Goal: Task Accomplishment & Management: Manage account settings

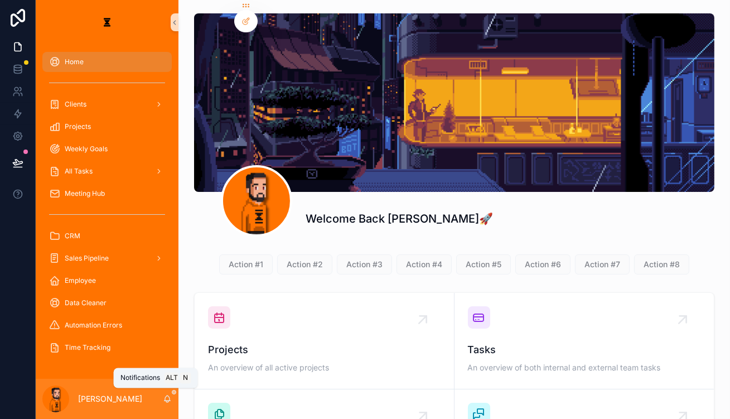
click at [163, 398] on icon "scrollable content" at bounding box center [167, 399] width 9 height 9
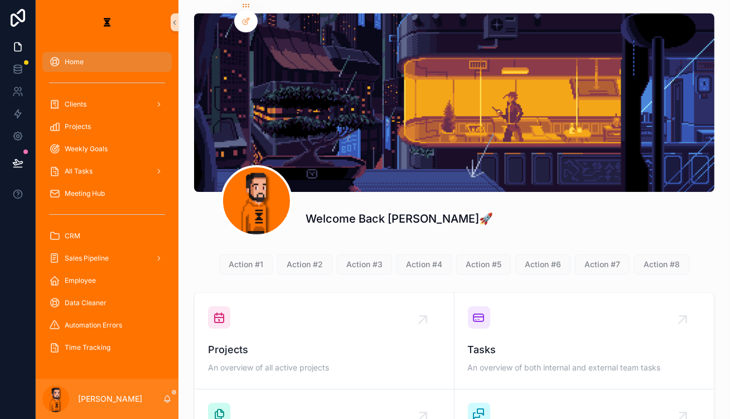
click at [407, 192] on div "Welcome Back [PERSON_NAME]🚀" at bounding box center [454, 214] width 521 height 45
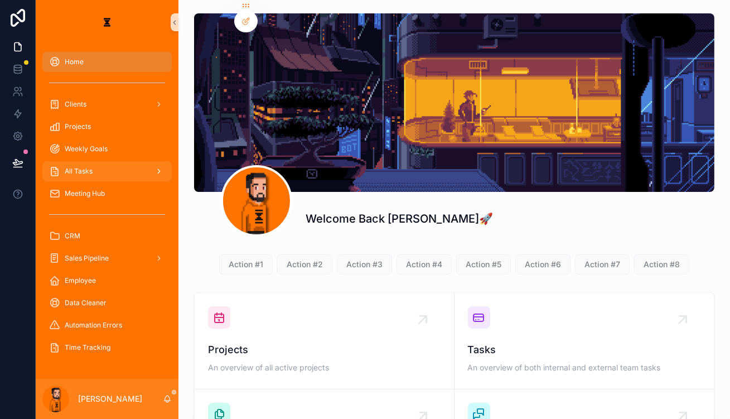
click at [95, 162] on div "All Tasks" at bounding box center [107, 171] width 116 height 18
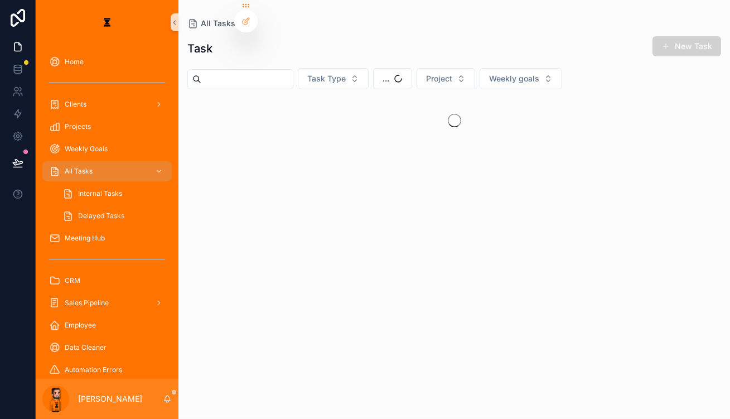
click at [371, 57] on div "Task New Task Task Type ... Project Weekly goals" at bounding box center [455, 217] width 552 height 377
click at [372, 58] on div "Task New Task Task Type ... Project Weekly goals" at bounding box center [455, 217] width 552 height 377
click at [375, 76] on button "..." at bounding box center [392, 78] width 39 height 21
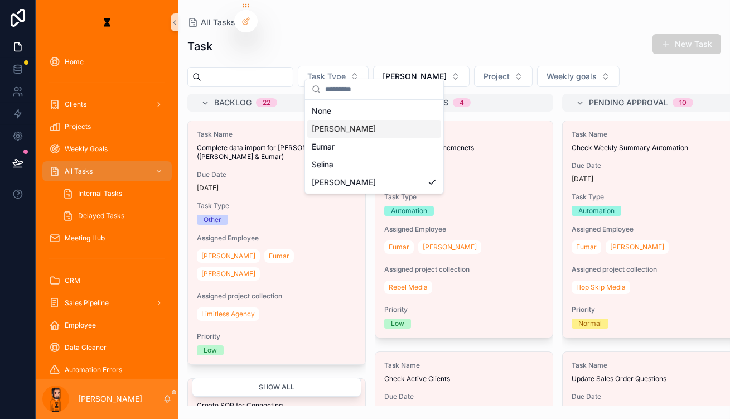
click at [371, 120] on div "[PERSON_NAME]" at bounding box center [374, 129] width 134 height 18
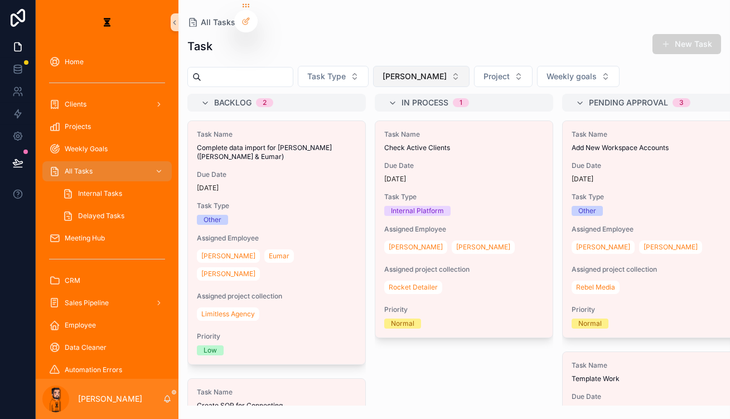
click at [396, 66] on button "[PERSON_NAME]" at bounding box center [421, 76] width 97 height 21
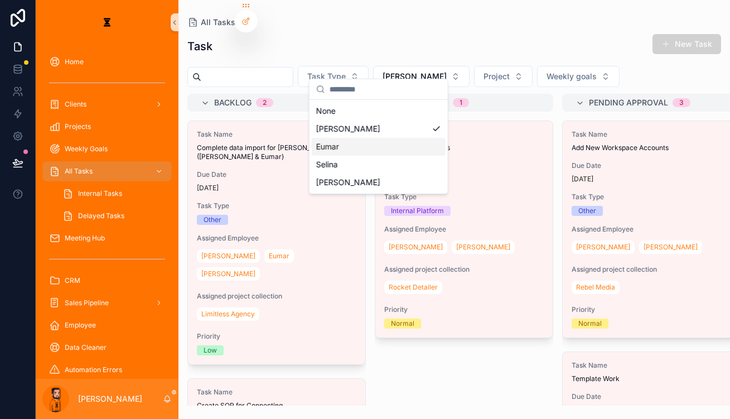
click at [376, 138] on div "Eumar" at bounding box center [379, 147] width 134 height 18
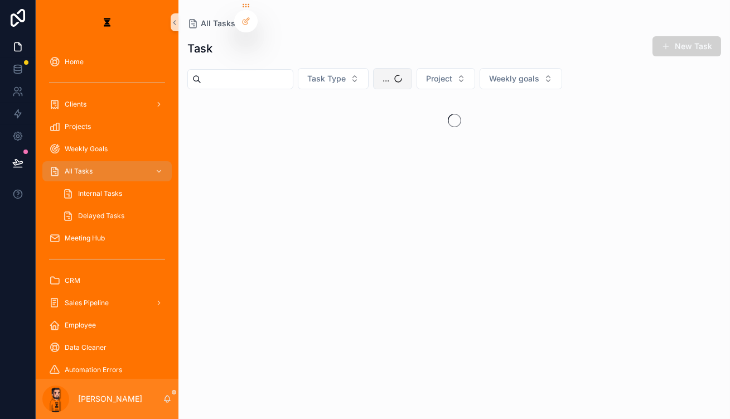
click at [378, 76] on button "..." at bounding box center [392, 78] width 39 height 21
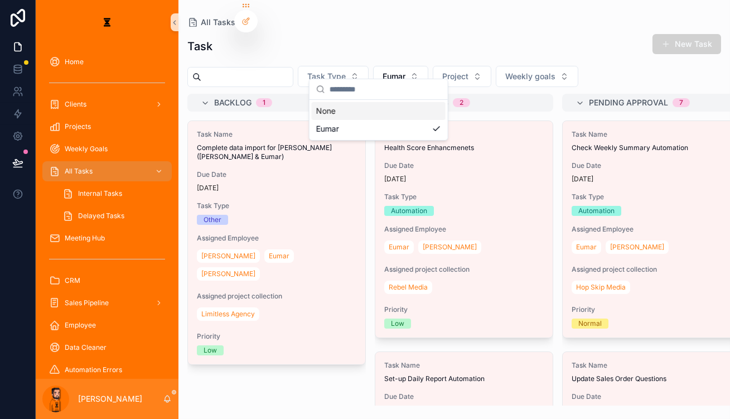
click at [579, 41] on div "Task New Task" at bounding box center [454, 46] width 534 height 26
click at [373, 66] on button "Eumar" at bounding box center [400, 76] width 55 height 21
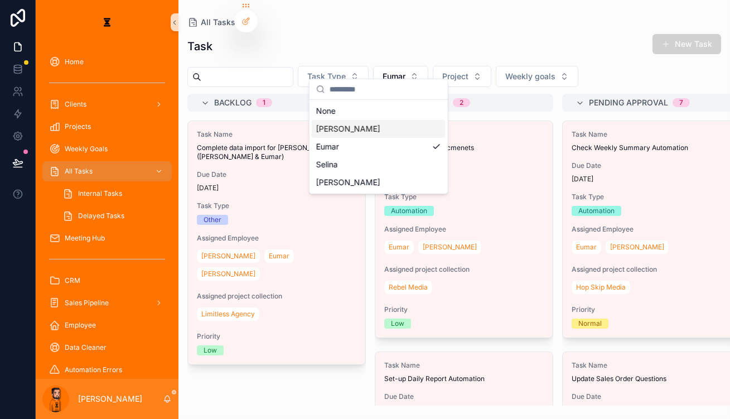
click at [373, 128] on div "[PERSON_NAME]" at bounding box center [379, 129] width 134 height 18
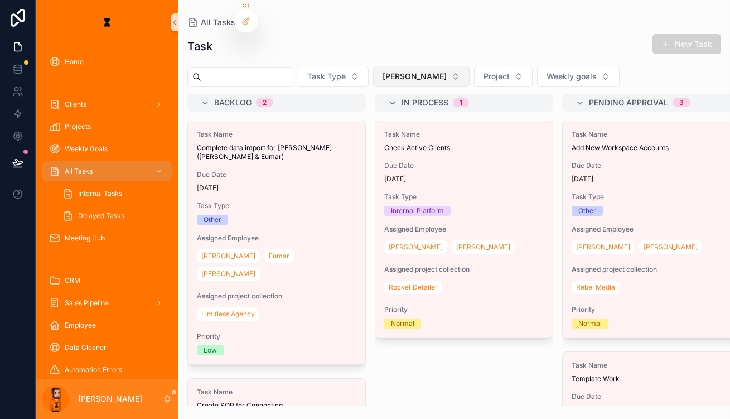
click at [383, 71] on button "[PERSON_NAME]" at bounding box center [421, 76] width 97 height 21
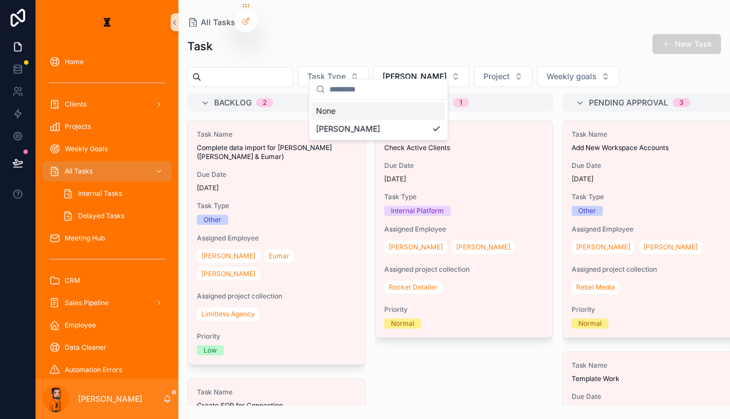
click at [389, 51] on div "Task New Task" at bounding box center [454, 46] width 534 height 26
click at [695, 34] on button "New Task" at bounding box center [687, 44] width 69 height 20
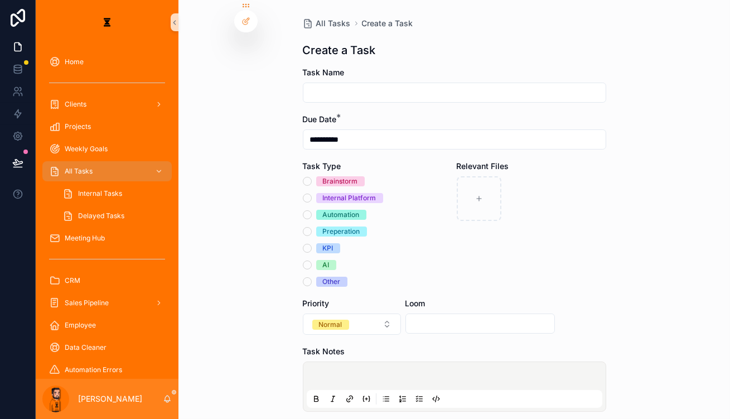
click at [425, 85] on input "scrollable content" at bounding box center [455, 93] width 302 height 16
type input "**********"
click at [327, 210] on div "Automation" at bounding box center [341, 215] width 37 height 10
click at [312, 210] on button "Automation" at bounding box center [307, 214] width 9 height 9
click at [365, 314] on button "Normal" at bounding box center [352, 324] width 98 height 21
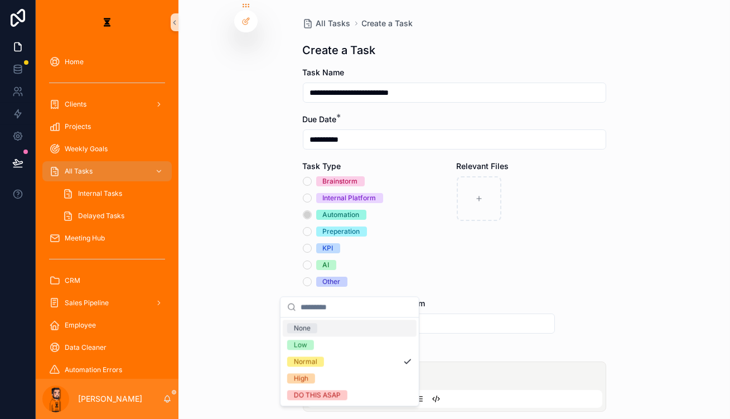
click at [473, 314] on div "scrollable content" at bounding box center [481, 324] width 150 height 20
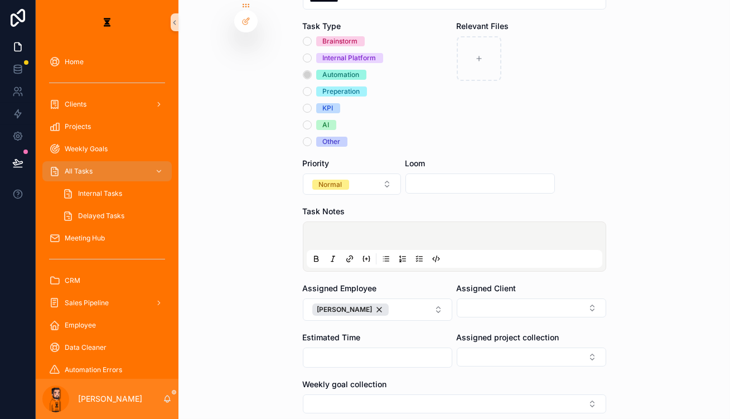
scroll to position [113, 0]
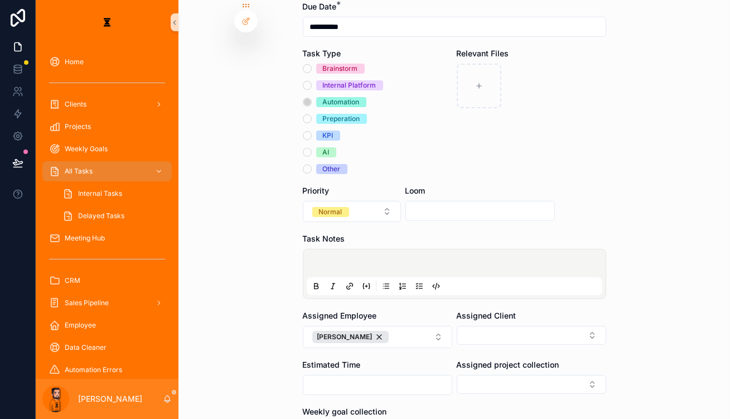
click at [393, 259] on p "scrollable content" at bounding box center [457, 264] width 296 height 11
click at [365, 326] on button "[PERSON_NAME]" at bounding box center [378, 337] width 150 height 22
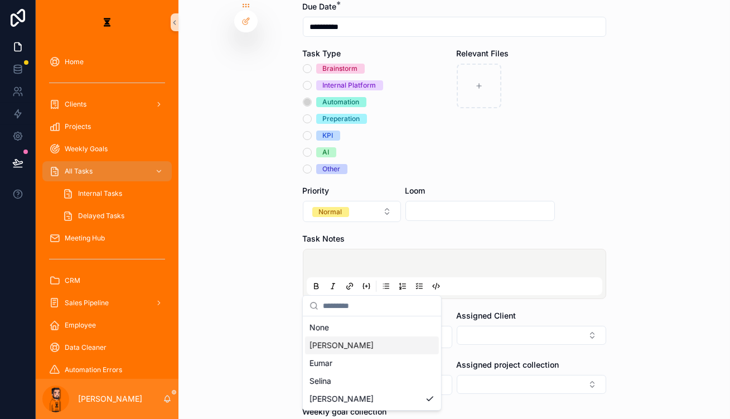
click at [333, 336] on div "[PERSON_NAME]" at bounding box center [372, 345] width 134 height 18
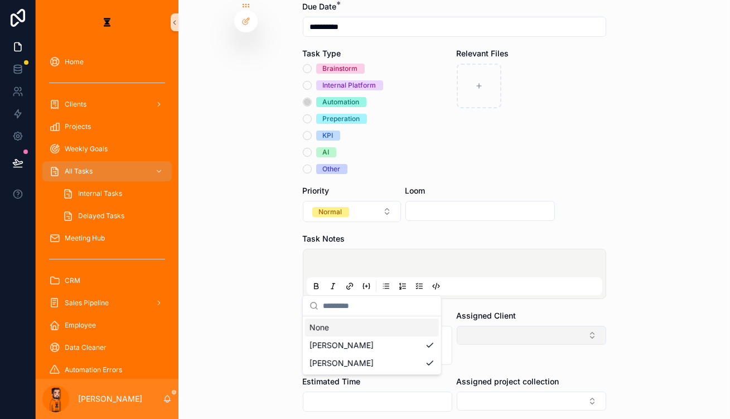
click at [461, 326] on button "Select Button" at bounding box center [532, 335] width 150 height 19
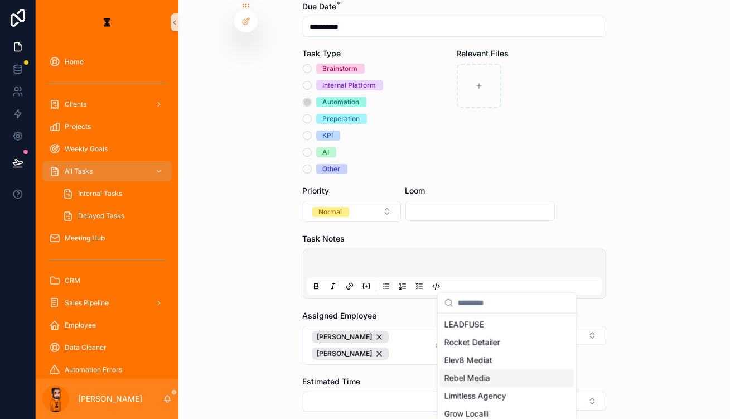
click at [482, 369] on div "Rebel Media" at bounding box center [507, 378] width 134 height 18
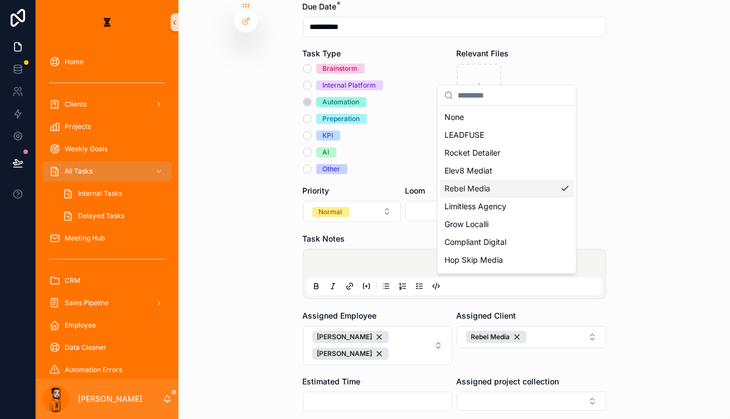
click at [618, 296] on div "**********" at bounding box center [455, 96] width 552 height 419
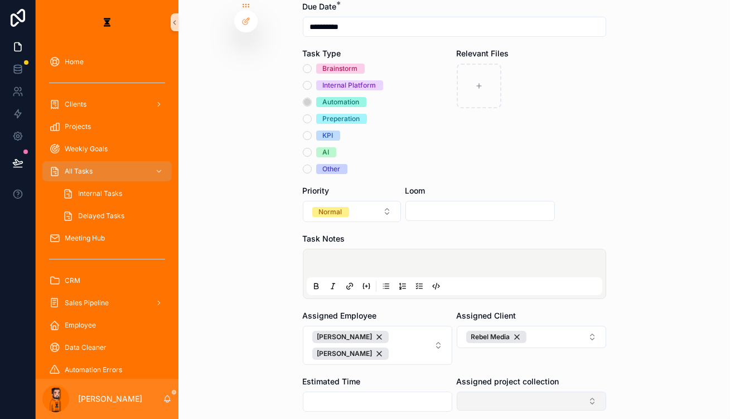
click at [531, 392] on button "Select Button" at bounding box center [532, 401] width 150 height 19
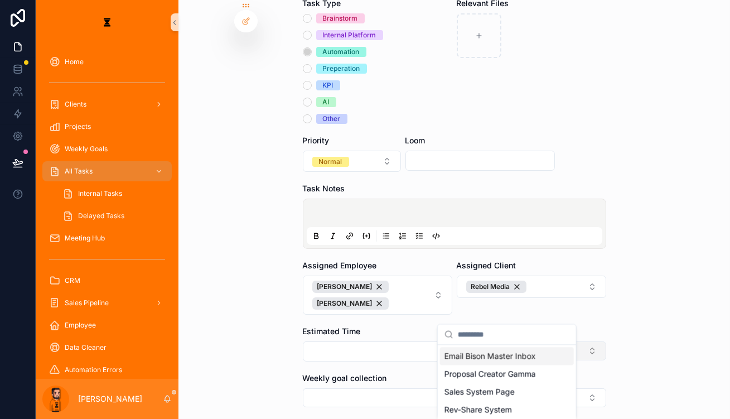
scroll to position [163, 0]
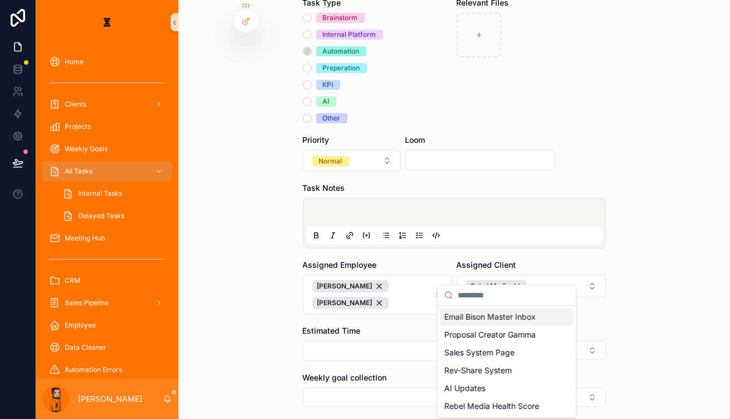
click at [602, 295] on div "**********" at bounding box center [455, 209] width 552 height 419
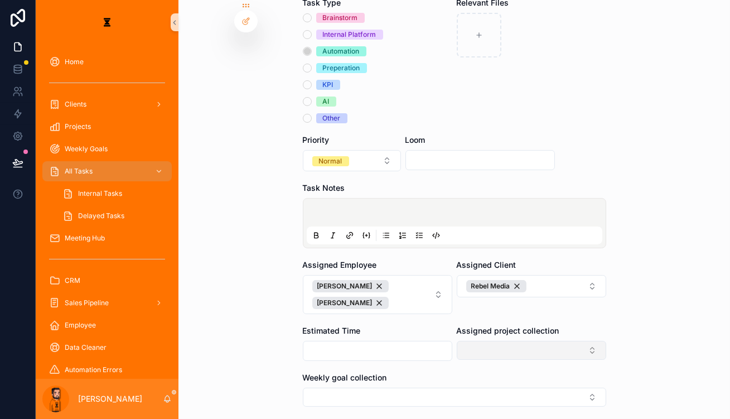
click at [546, 341] on button "Select Button" at bounding box center [532, 350] width 150 height 19
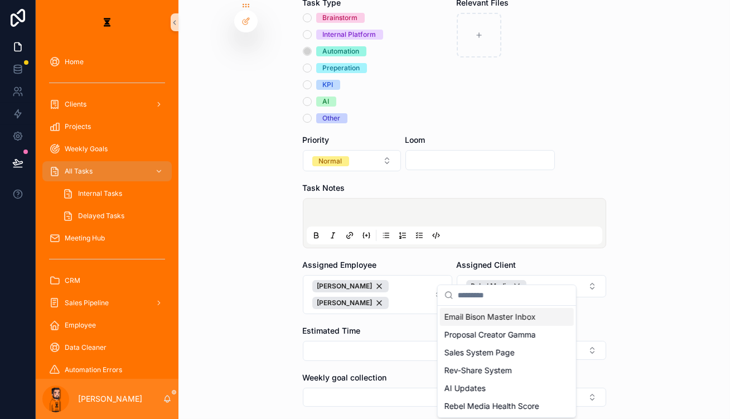
click at [484, 316] on span "Email Bison Master Inbox" at bounding box center [491, 316] width 92 height 11
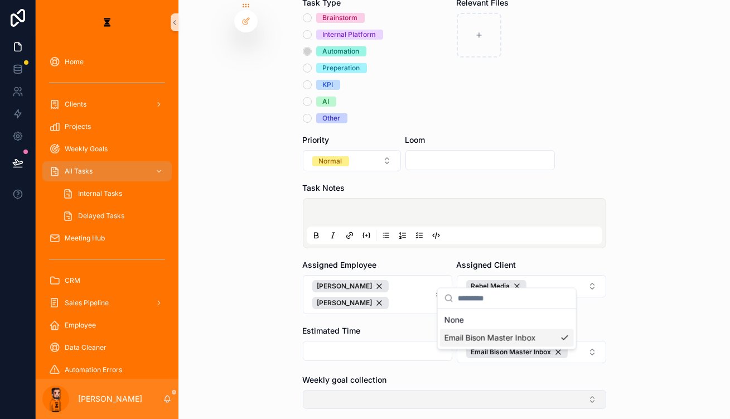
click at [405, 390] on button "Select Button" at bounding box center [455, 399] width 304 height 19
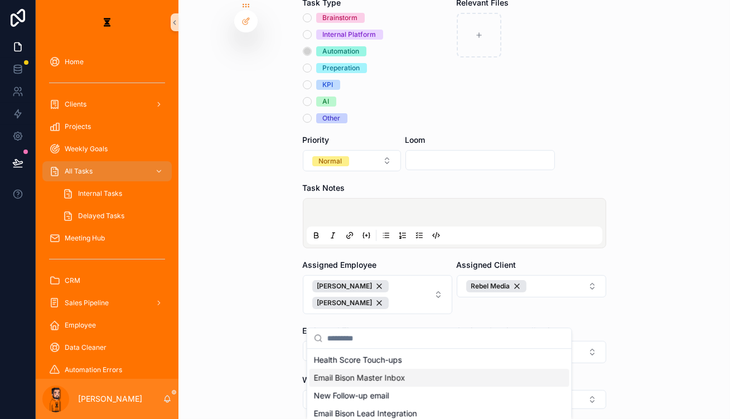
click at [399, 371] on div "Email Bison Master Inbox" at bounding box center [440, 378] width 260 height 18
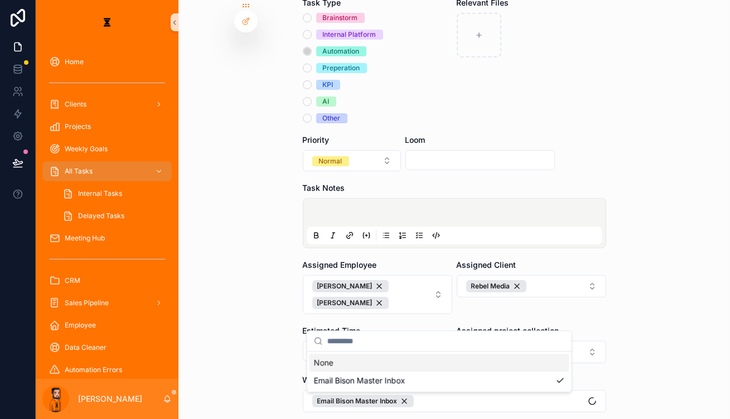
click at [622, 275] on div "**********" at bounding box center [455, 209] width 552 height 419
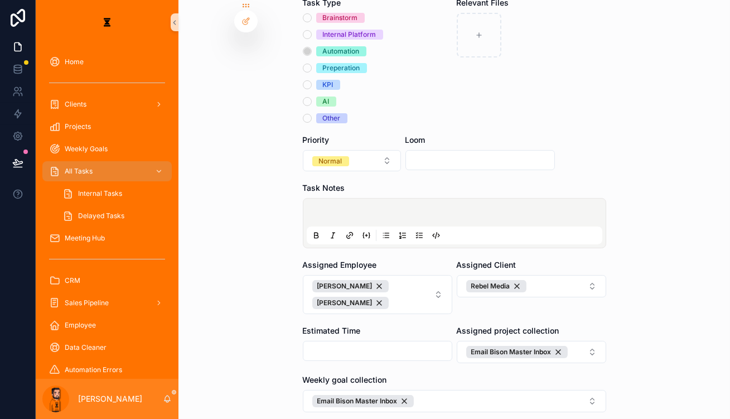
click at [423, 209] on p "scrollable content" at bounding box center [457, 214] width 296 height 11
click at [408, 229] on div "scrollable content" at bounding box center [376, 235] width 134 height 13
click at [413, 229] on button "scrollable content" at bounding box center [419, 235] width 13 height 13
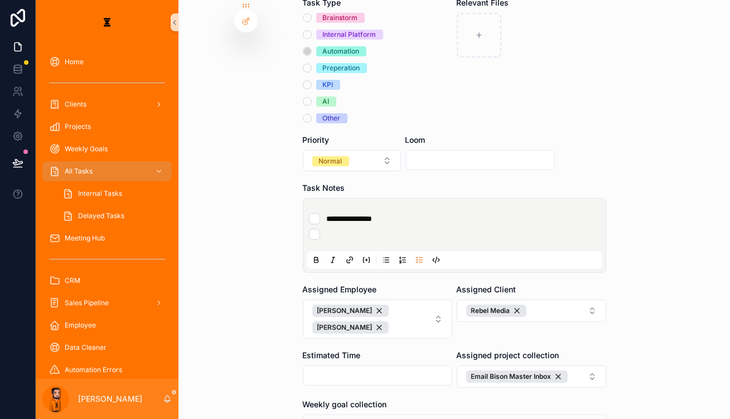
click at [409, 209] on div "**********" at bounding box center [457, 227] width 296 height 36
click at [410, 213] on li "**********" at bounding box center [454, 218] width 291 height 11
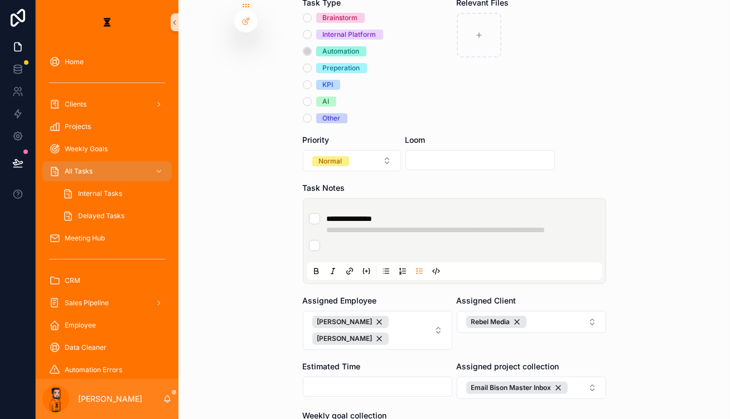
click at [439, 240] on li "scrollable content" at bounding box center [454, 245] width 291 height 11
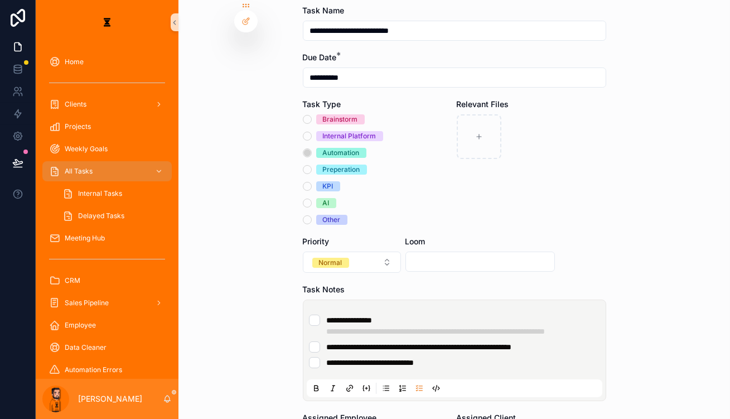
scroll to position [214, 0]
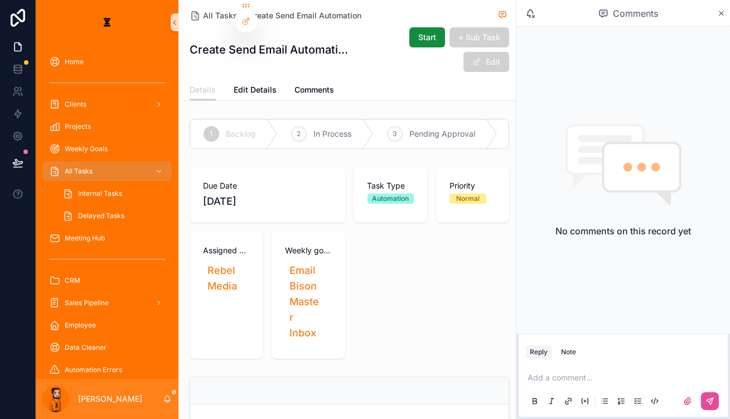
click at [608, 373] on p "scrollable content" at bounding box center [626, 377] width 196 height 11
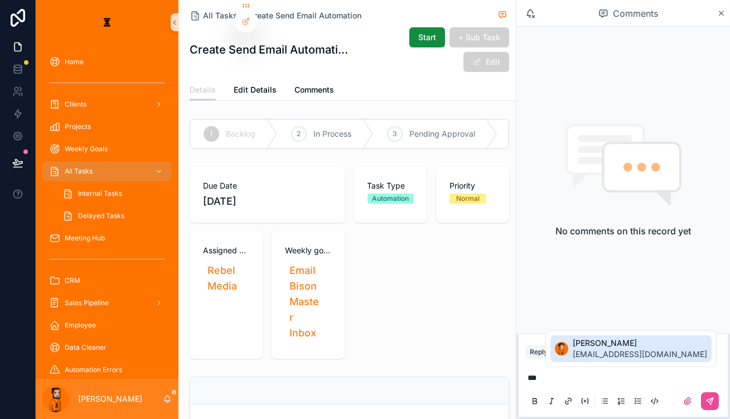
click at [605, 354] on span "[EMAIL_ADDRESS][DOMAIN_NAME]" at bounding box center [640, 354] width 134 height 11
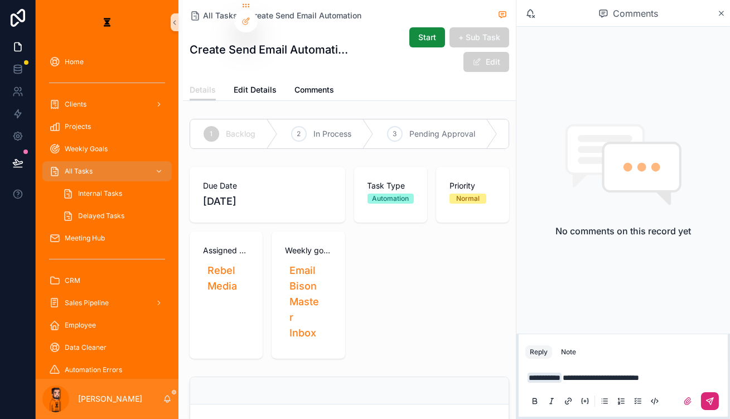
click at [714, 403] on button "scrollable content" at bounding box center [710, 401] width 18 height 18
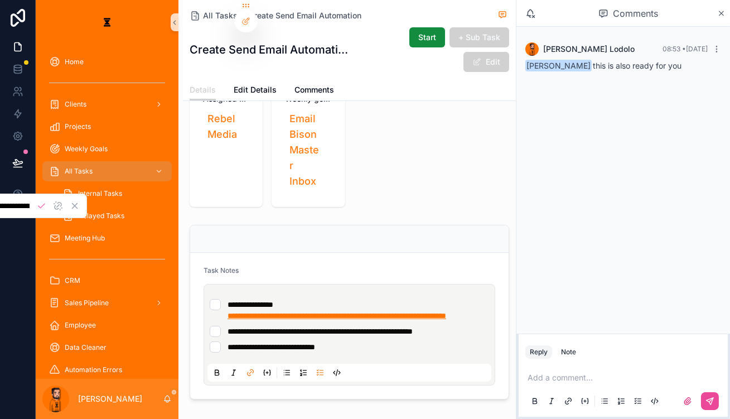
scroll to position [0, 178]
drag, startPoint x: 319, startPoint y: 224, endPoint x: 394, endPoint y: 212, distance: 76.3
click at [394, 299] on ul "**********" at bounding box center [352, 326] width 284 height 54
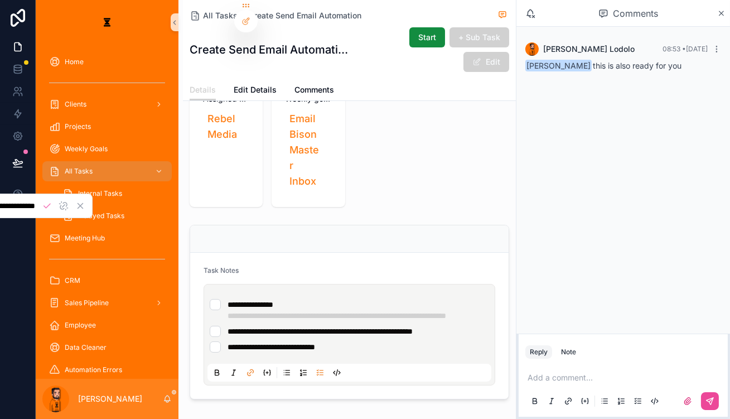
scroll to position [0, 0]
click at [408, 299] on ul "**********" at bounding box center [352, 326] width 284 height 54
click at [430, 326] on li "**********" at bounding box center [350, 331] width 280 height 11
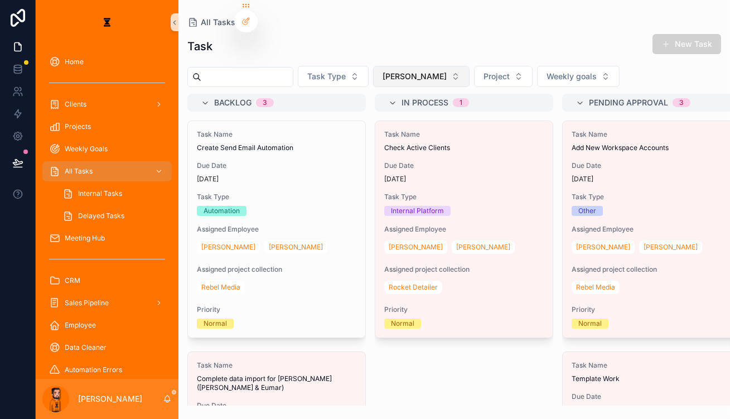
click at [386, 73] on button "[PERSON_NAME]" at bounding box center [421, 76] width 97 height 21
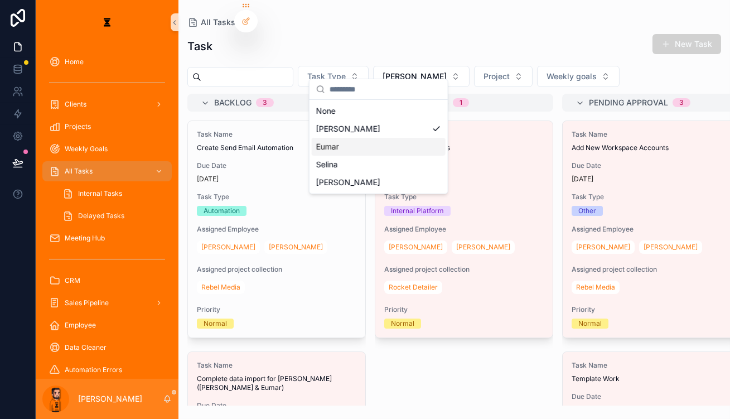
drag, startPoint x: 377, startPoint y: 127, endPoint x: 374, endPoint y: 137, distance: 10.8
click at [374, 137] on div "None [PERSON_NAME] [PERSON_NAME]" at bounding box center [379, 146] width 134 height 89
click at [374, 138] on div "Eumar" at bounding box center [379, 147] width 134 height 18
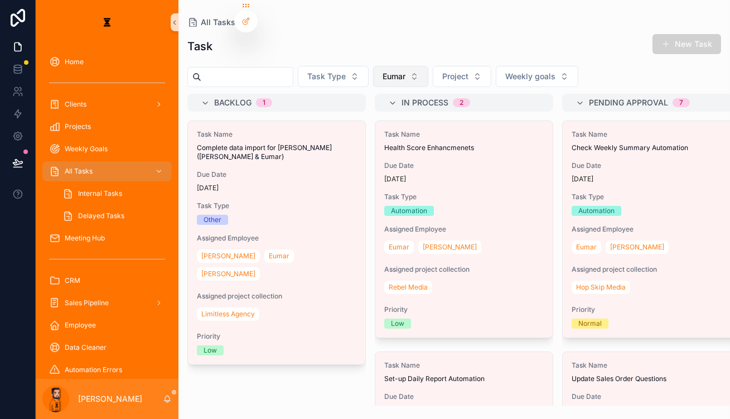
click at [386, 66] on button "Eumar" at bounding box center [400, 76] width 55 height 21
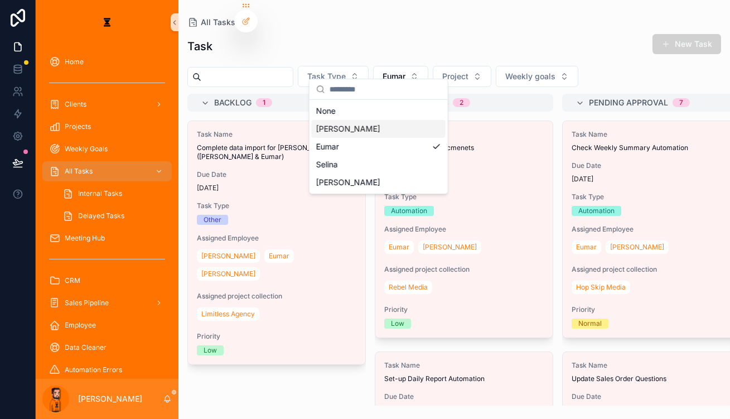
click at [353, 127] on div "[PERSON_NAME]" at bounding box center [379, 129] width 134 height 18
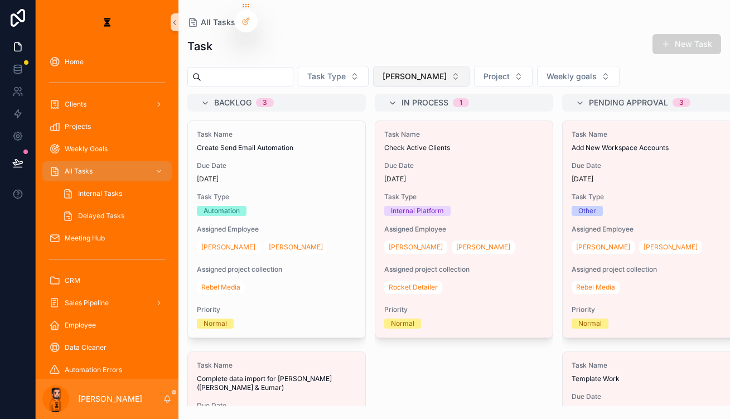
click at [383, 71] on span "[PERSON_NAME]" at bounding box center [415, 76] width 64 height 11
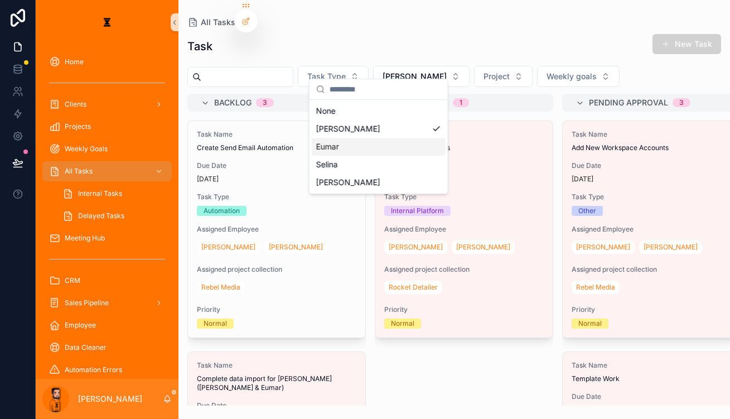
click at [368, 138] on div "Eumar" at bounding box center [379, 147] width 134 height 18
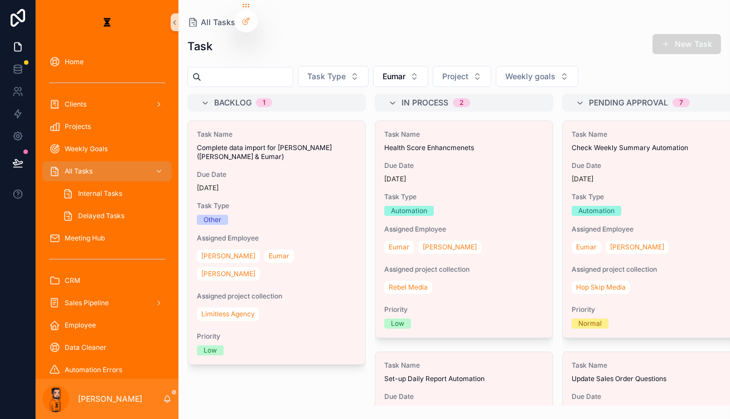
click at [672, 34] on button "New Task" at bounding box center [687, 44] width 69 height 20
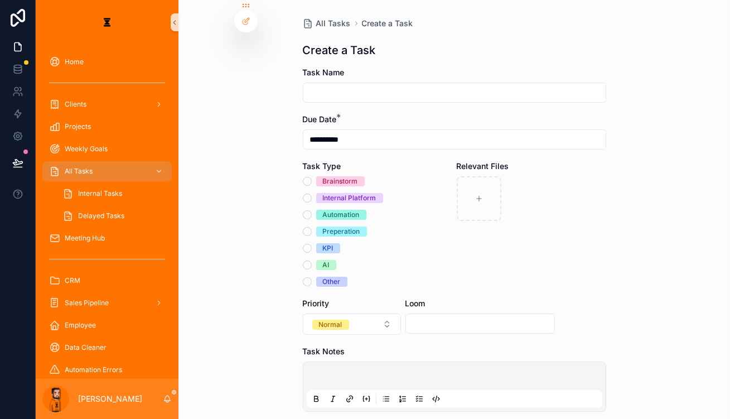
click at [370, 93] on form "**********" at bounding box center [455, 365] width 304 height 596
drag, startPoint x: 369, startPoint y: 86, endPoint x: 368, endPoint y: 76, distance: 10.1
click at [368, 83] on div "scrollable content" at bounding box center [455, 93] width 304 height 20
click at [368, 85] on input "scrollable content" at bounding box center [455, 93] width 302 height 16
type input "**********"
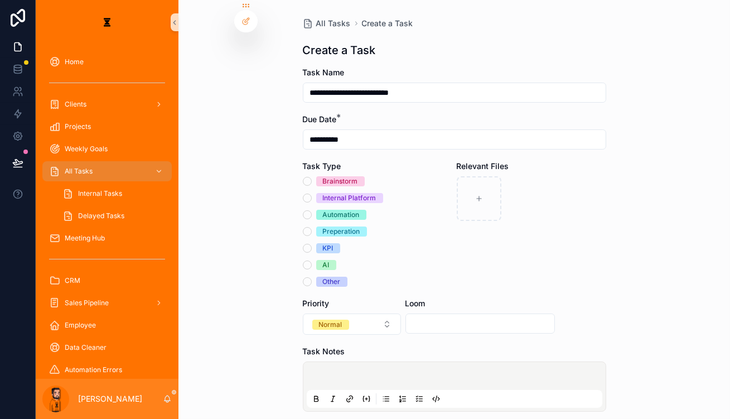
click at [350, 193] on div "Internal Platform" at bounding box center [350, 198] width 54 height 10
click at [312, 194] on button "Internal Platform" at bounding box center [307, 198] width 9 height 9
click at [357, 372] on p "scrollable content" at bounding box center [457, 377] width 296 height 11
click at [419, 399] on icon "scrollable content" at bounding box center [420, 399] width 3 height 0
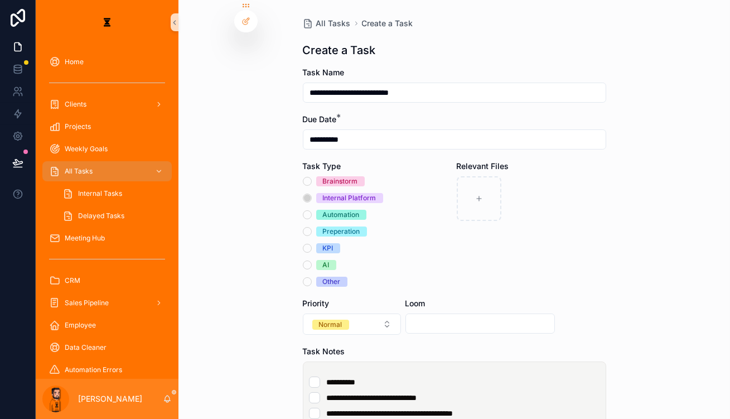
drag, startPoint x: 425, startPoint y: 379, endPoint x: 325, endPoint y: 377, distance: 99.9
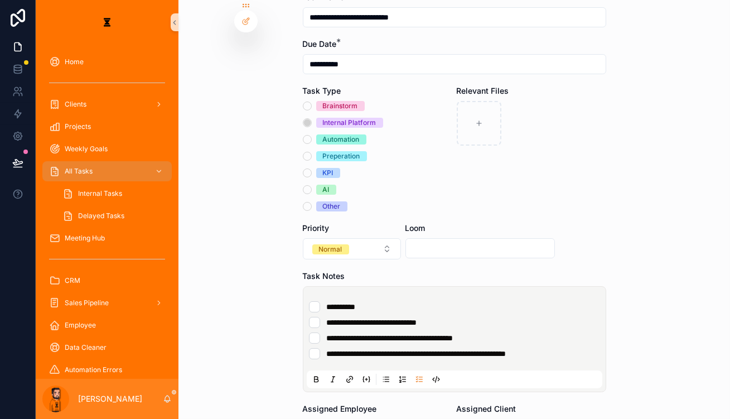
scroll to position [203, 0]
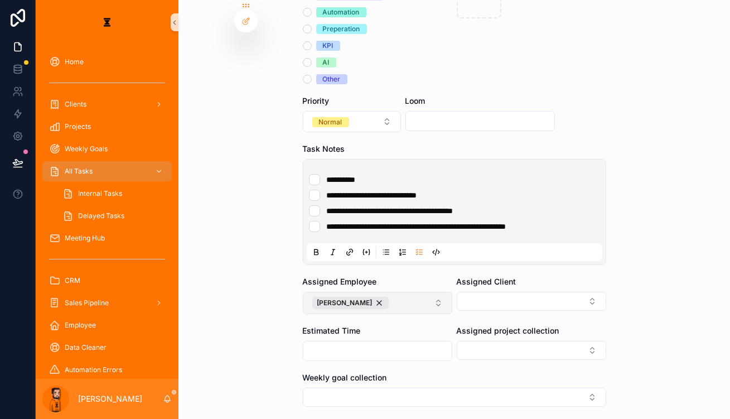
drag, startPoint x: 379, startPoint y: 217, endPoint x: 378, endPoint y: 237, distance: 20.2
click at [379, 219] on form "**********" at bounding box center [455, 190] width 304 height 652
click at [378, 292] on button "[PERSON_NAME]" at bounding box center [378, 303] width 150 height 22
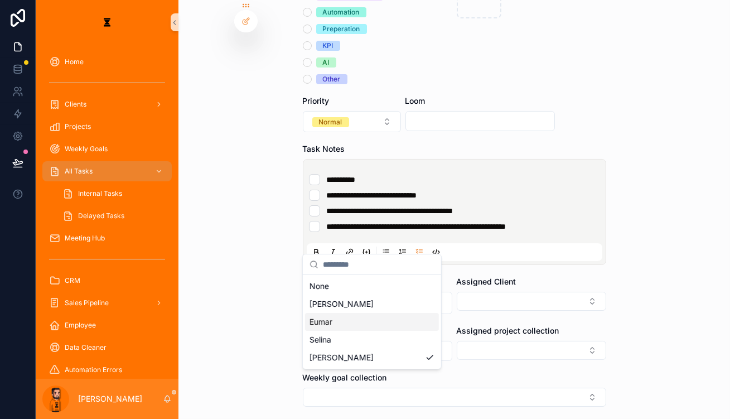
drag, startPoint x: 349, startPoint y: 310, endPoint x: 365, endPoint y: 299, distance: 19.3
click at [348, 313] on div "Eumar" at bounding box center [372, 322] width 134 height 18
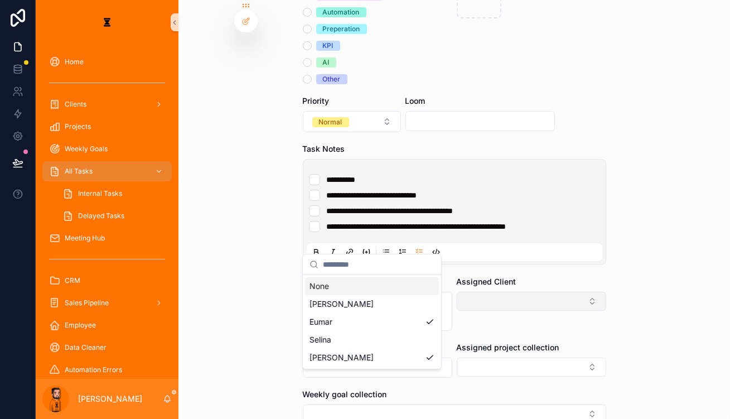
click at [516, 292] on button "Select Button" at bounding box center [532, 301] width 150 height 19
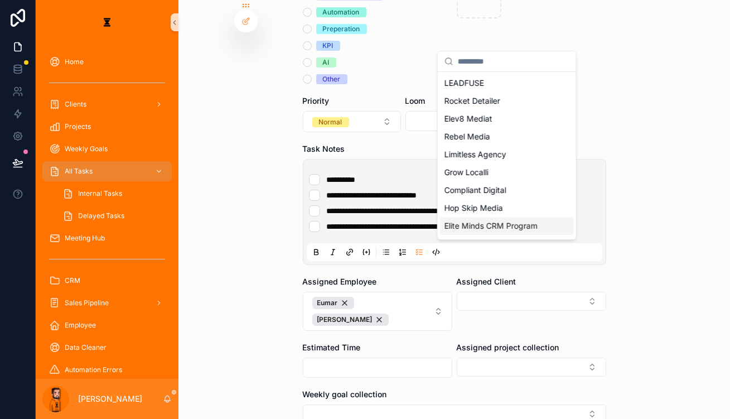
click at [492, 220] on span "Elite Minds CRM Program" at bounding box center [491, 225] width 93 height 11
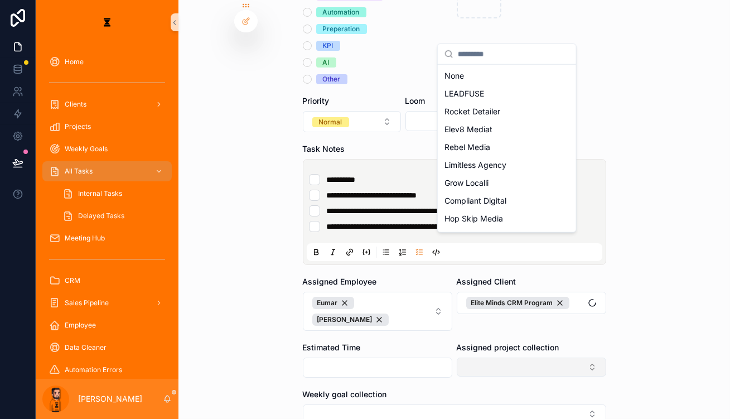
click at [482, 279] on div "**********" at bounding box center [383, 209] width 695 height 419
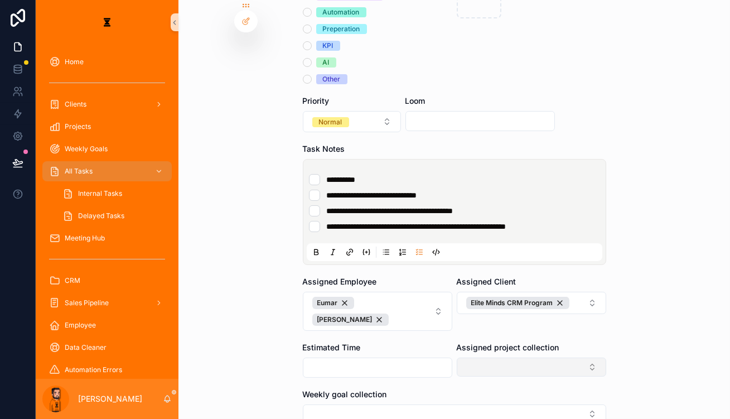
click at [483, 358] on button "Select Button" at bounding box center [532, 367] width 150 height 19
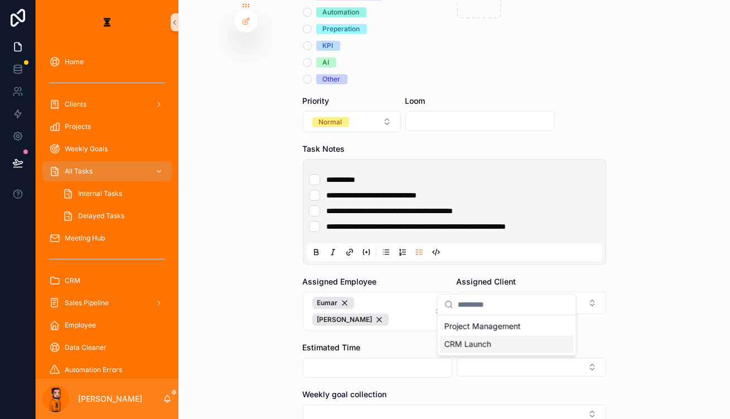
click at [480, 345] on div "CRM Launch" at bounding box center [507, 344] width 134 height 18
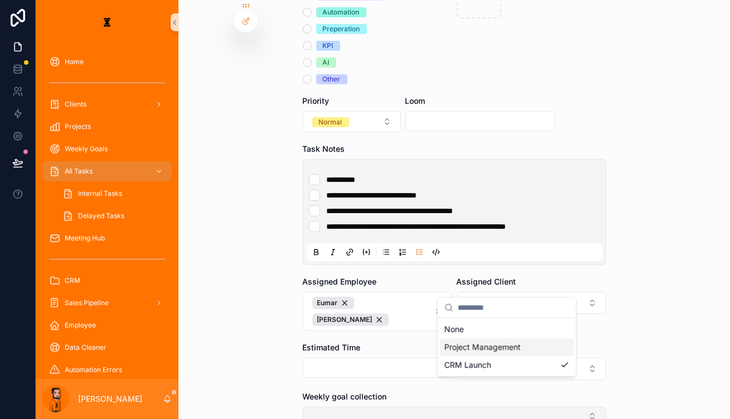
click at [363, 407] on button "Select Button" at bounding box center [455, 416] width 304 height 19
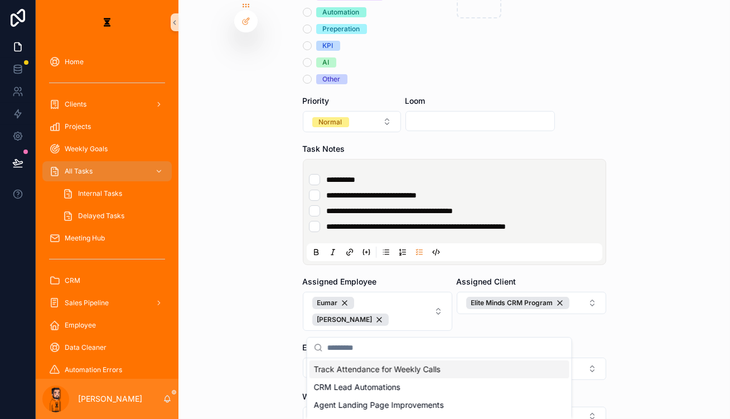
click at [464, 349] on input "scrollable content" at bounding box center [447, 348] width 238 height 20
click at [465, 407] on button "Select Button" at bounding box center [455, 416] width 304 height 19
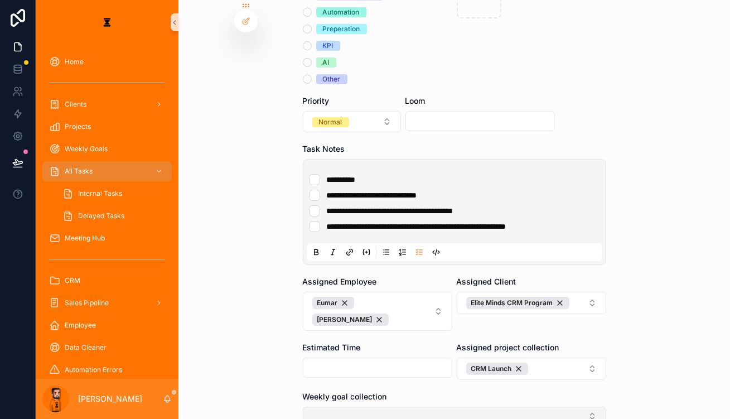
click at [465, 407] on button "Select Button" at bounding box center [455, 416] width 304 height 19
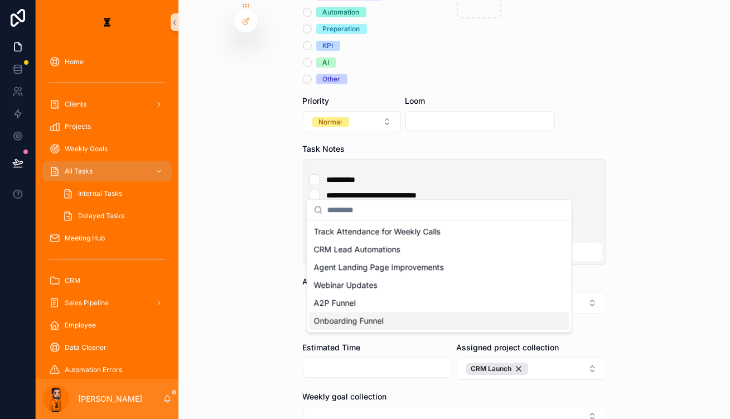
click at [387, 312] on div "Onboarding Funnel" at bounding box center [440, 321] width 260 height 18
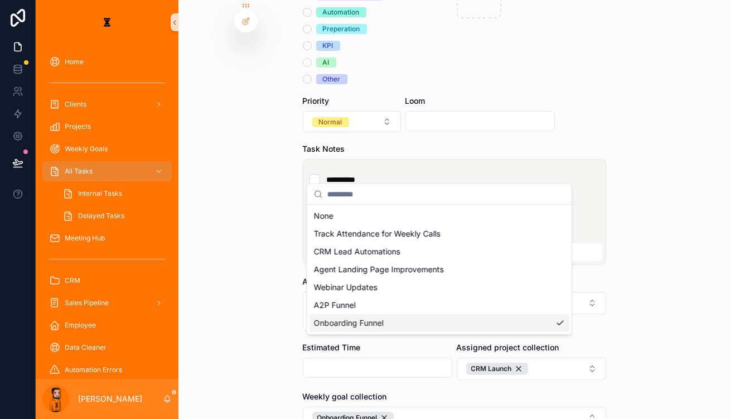
click at [511, 355] on div "**********" at bounding box center [383, 209] width 695 height 419
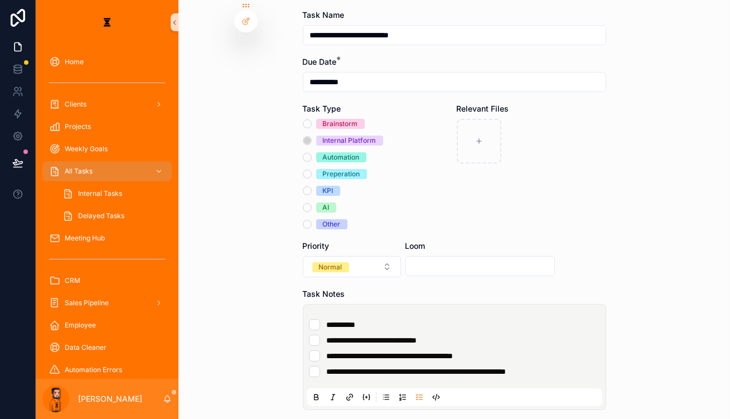
scroll to position [0, 0]
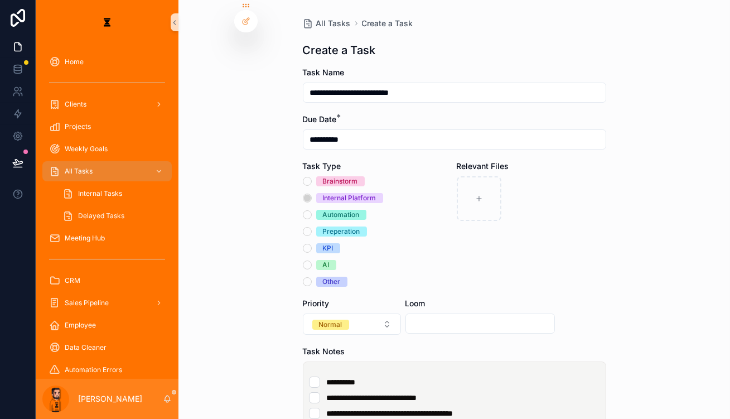
drag, startPoint x: 441, startPoint y: 340, endPoint x: 472, endPoint y: 339, distance: 31.3
click at [446, 377] on li "**********" at bounding box center [454, 382] width 291 height 11
click at [479, 377] on li "**********" at bounding box center [454, 382] width 291 height 11
click at [487, 377] on ul "**********" at bounding box center [457, 406] width 296 height 58
click at [377, 394] on span "**********" at bounding box center [372, 398] width 90 height 8
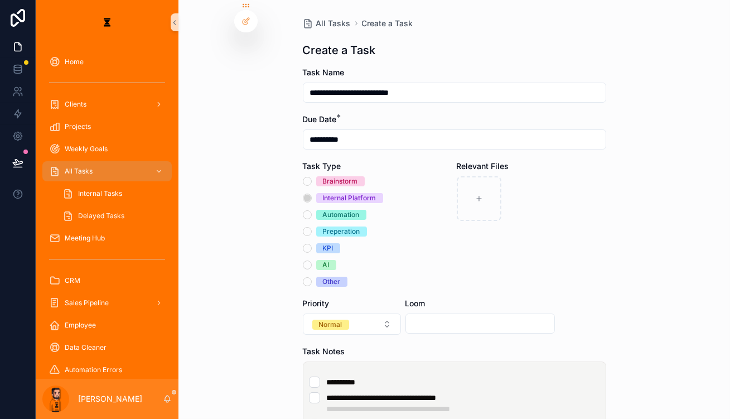
click at [521, 377] on ul "**********" at bounding box center [457, 411] width 296 height 69
drag, startPoint x: 345, startPoint y: 381, endPoint x: 521, endPoint y: 391, distance: 176.1
click at [521, 391] on ul "**********" at bounding box center [457, 411] width 296 height 69
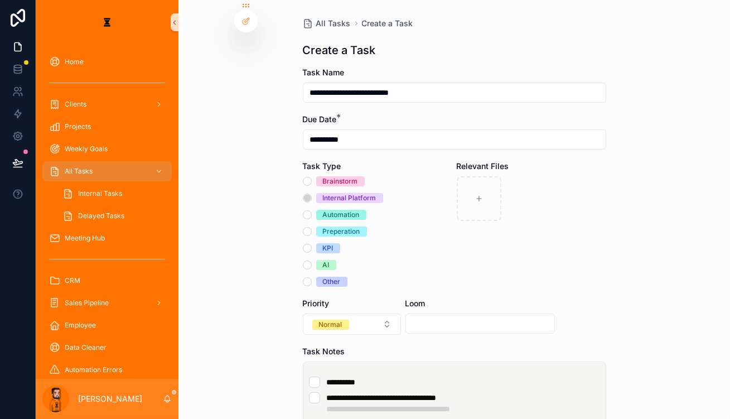
click at [540, 392] on li "**********" at bounding box center [454, 403] width 291 height 22
click at [547, 377] on li "**********" at bounding box center [454, 382] width 291 height 11
click at [535, 377] on ul "**********" at bounding box center [457, 411] width 296 height 69
drag, startPoint x: 494, startPoint y: 368, endPoint x: 414, endPoint y: 373, distance: 80.5
click at [414, 418] on li "**********" at bounding box center [454, 424] width 291 height 11
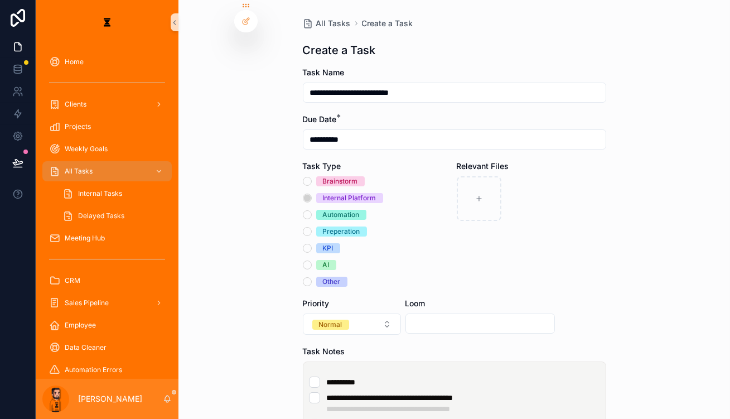
drag, startPoint x: 469, startPoint y: 396, endPoint x: 327, endPoint y: 383, distance: 142.3
click at [440, 418] on span "**********" at bounding box center [418, 425] width 182 height 8
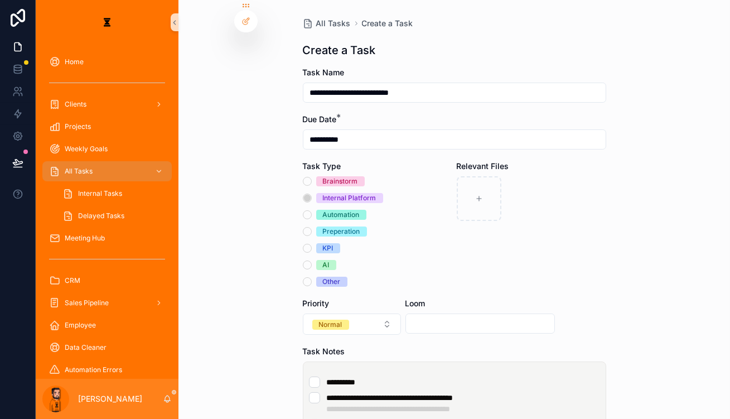
click at [451, 418] on li "**********" at bounding box center [454, 424] width 291 height 11
click at [494, 377] on ul "**********" at bounding box center [457, 404] width 296 height 54
click at [490, 418] on span "**********" at bounding box center [431, 425] width 208 height 8
click at [533, 392] on li "**********" at bounding box center [454, 403] width 291 height 22
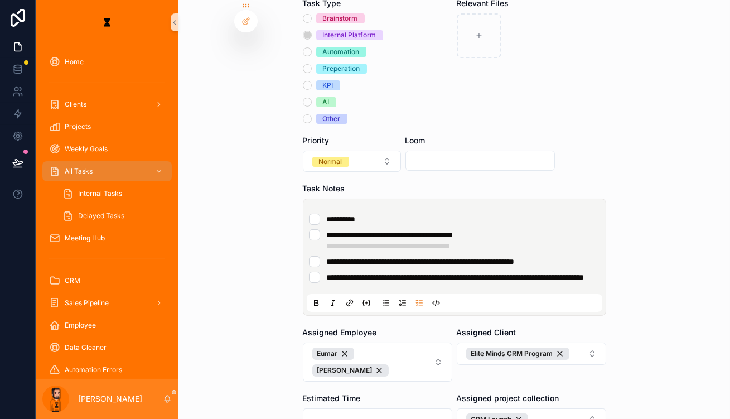
scroll to position [186, 0]
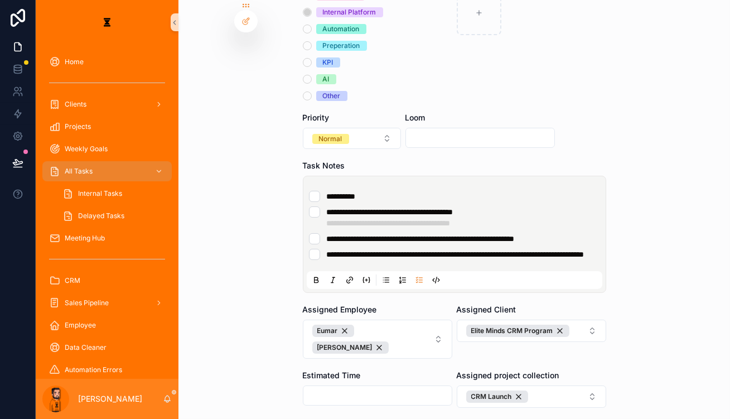
click at [441, 128] on div "scrollable content" at bounding box center [481, 138] width 150 height 20
drag, startPoint x: 448, startPoint y: 95, endPoint x: 455, endPoint y: 95, distance: 7.3
click at [448, 130] on input "scrollable content" at bounding box center [480, 138] width 148 height 16
paste input "**********"
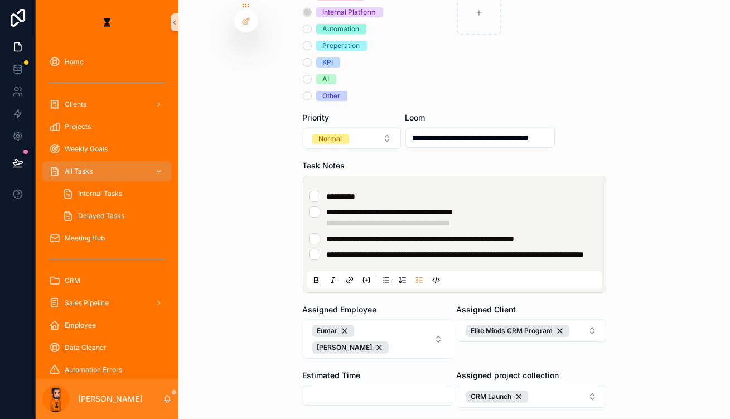
type input "**********"
click at [610, 139] on div "**********" at bounding box center [455, 23] width 552 height 419
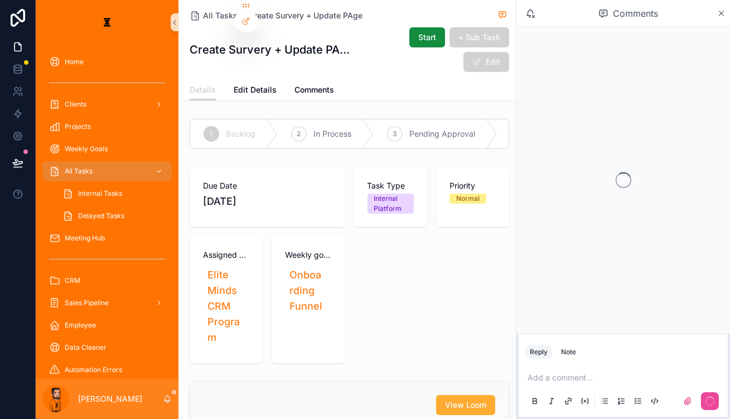
click at [609, 375] on p "scrollable content" at bounding box center [626, 377] width 196 height 11
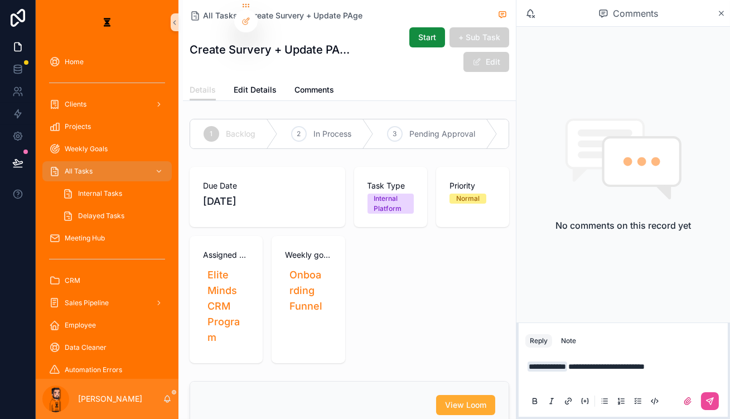
click at [570, 400] on icon "scrollable content" at bounding box center [568, 401] width 2 height 2
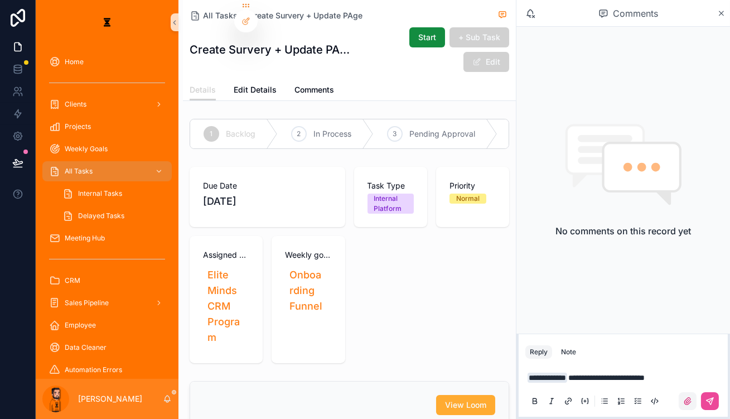
click at [692, 401] on icon "scrollable content" at bounding box center [688, 401] width 9 height 9
click at [0, 0] on input "scrollable content" at bounding box center [0, 0] width 0 height 0
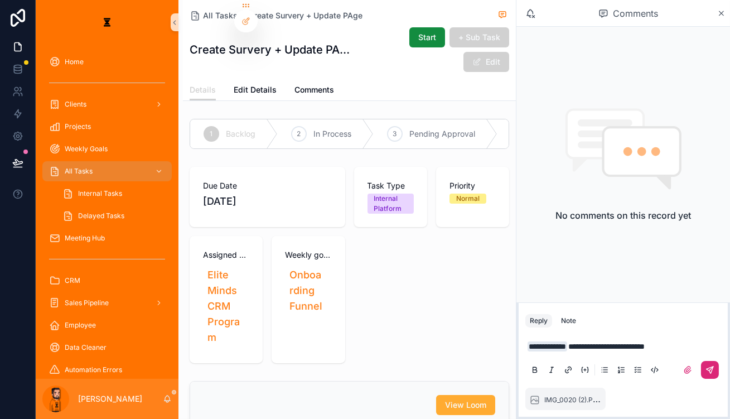
click at [718, 371] on button "scrollable content" at bounding box center [710, 370] width 18 height 18
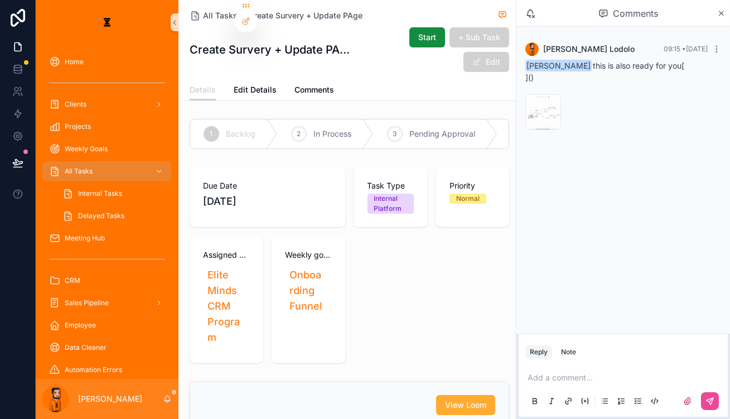
drag, startPoint x: 278, startPoint y: 339, endPoint x: 297, endPoint y: 319, distance: 28.4
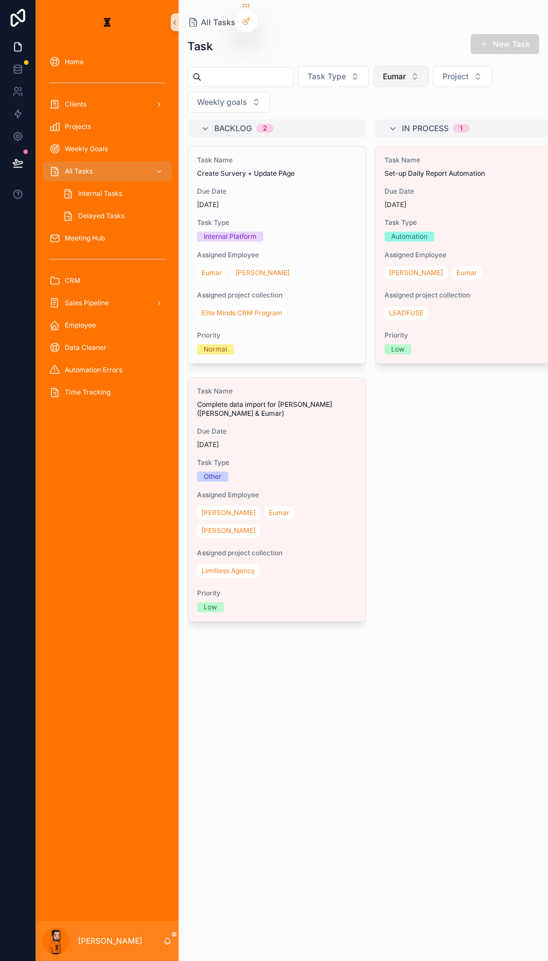
click at [377, 73] on button "Eumar" at bounding box center [400, 76] width 55 height 21
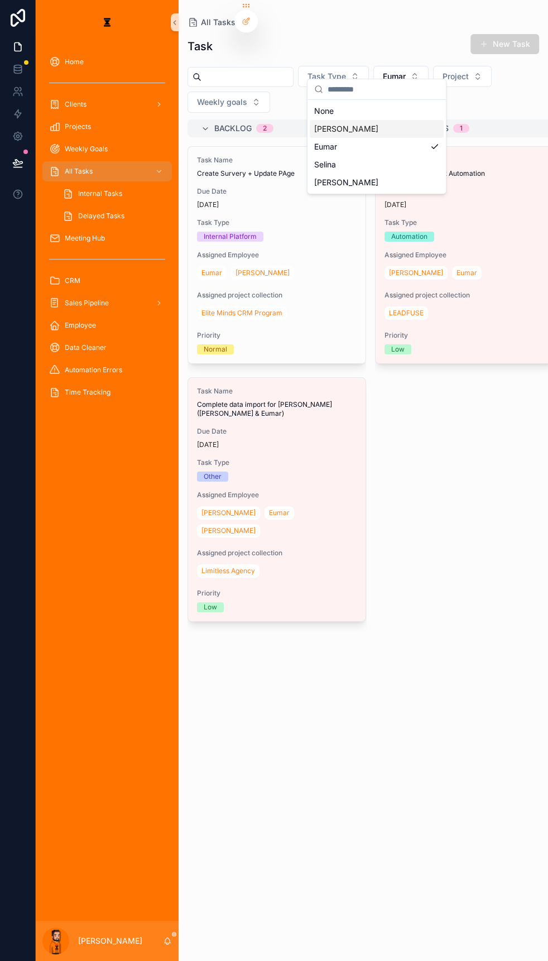
click at [354, 127] on div "[PERSON_NAME]" at bounding box center [377, 129] width 134 height 18
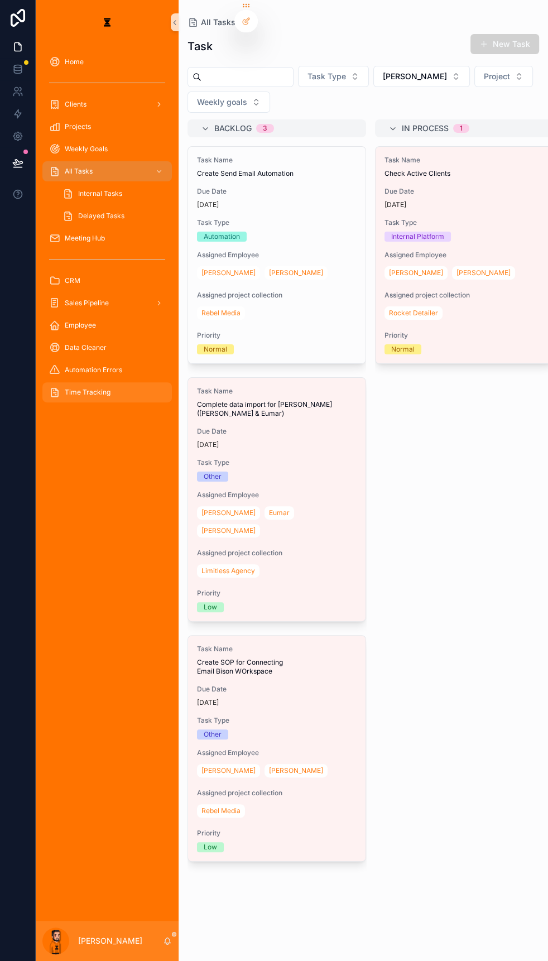
click at [104, 383] on div "Time Tracking" at bounding box center [107, 392] width 116 height 18
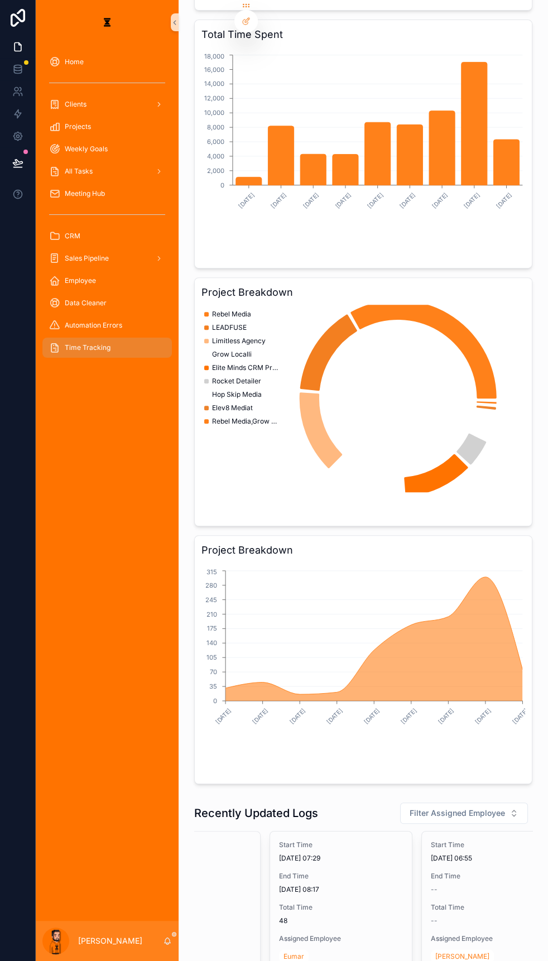
scroll to position [0, 78]
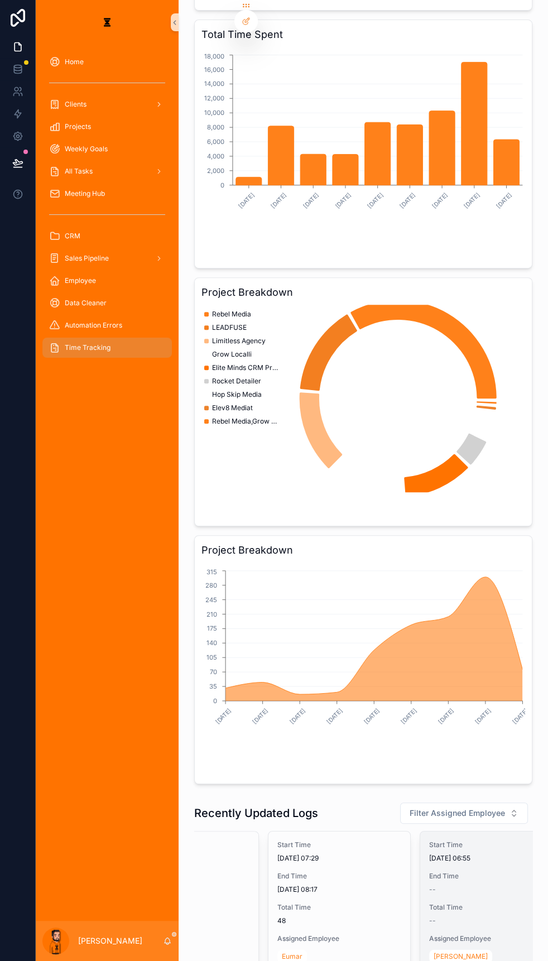
click at [420, 418] on div "Start Time [DATE] 06:55 End Time -- Total Time -- Assigned Employee [PERSON_NAM…" at bounding box center [491, 927] width 142 height 192
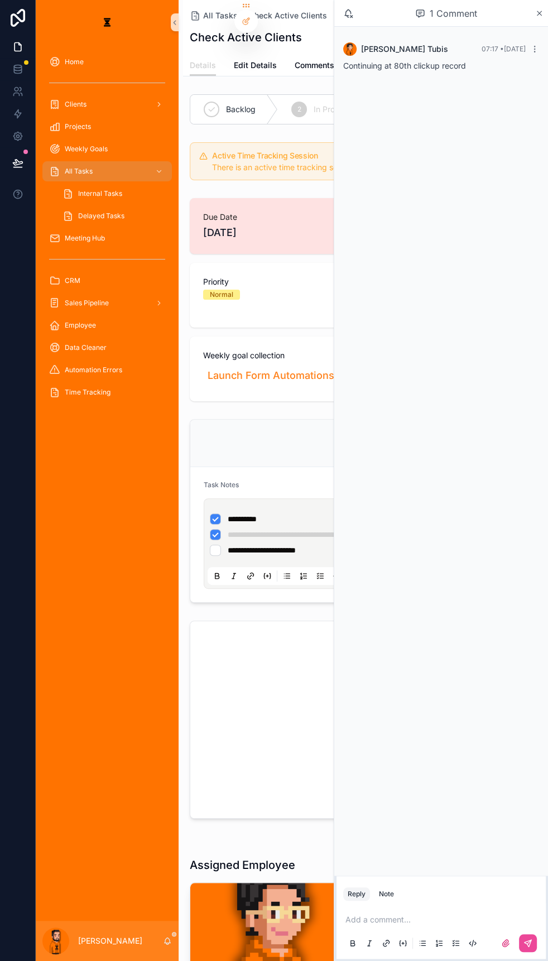
click at [401, 418] on p "scrollable content" at bounding box center [443, 919] width 196 height 11
click at [535, 418] on button "scrollable content" at bounding box center [528, 943] width 18 height 18
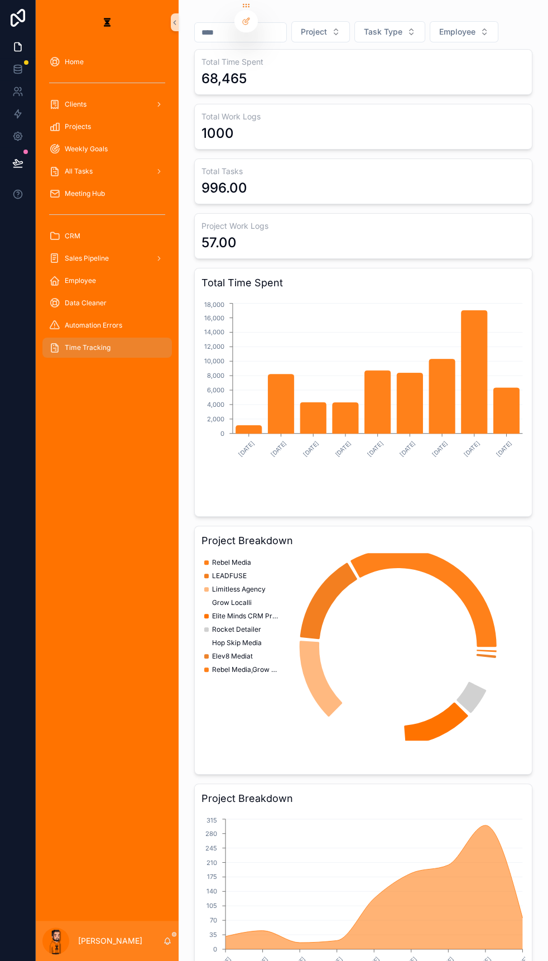
click at [145, 418] on div "[PERSON_NAME]" at bounding box center [107, 941] width 143 height 40
click at [163, 418] on icon "scrollable content" at bounding box center [167, 940] width 9 height 9
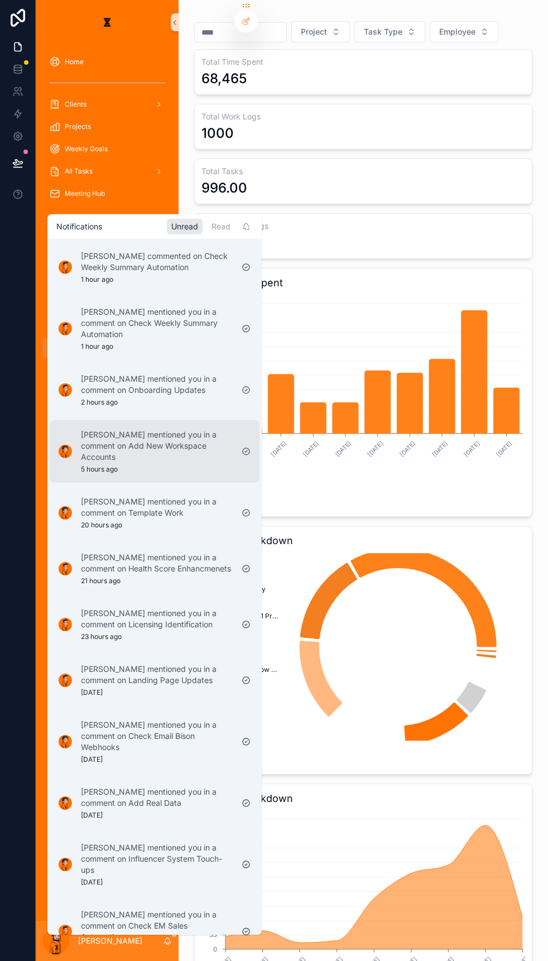
click at [142, 418] on p "[PERSON_NAME] mentioned you in a comment on Add New Workspace Accounts" at bounding box center [157, 445] width 152 height 33
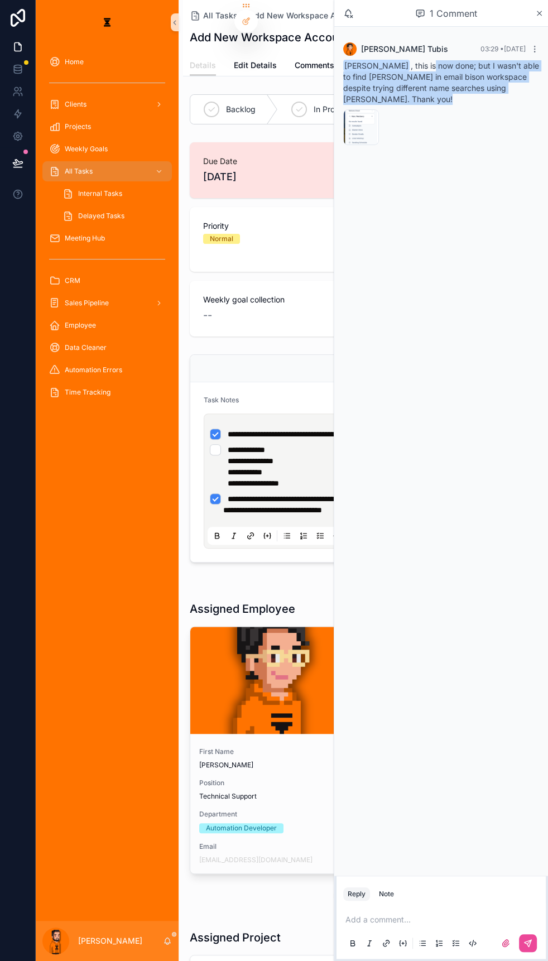
drag, startPoint x: 429, startPoint y: 56, endPoint x: 466, endPoint y: 88, distance: 49.1
click at [466, 88] on div "[PERSON_NAME] , this is now done; but I wasn't able to find [PERSON_NAME] in em…" at bounding box center [441, 82] width 196 height 45
drag, startPoint x: 466, startPoint y: 87, endPoint x: 446, endPoint y: 65, distance: 29.2
click at [446, 65] on div "[PERSON_NAME] , this is now done; but I wasn't able to find [PERSON_NAME] in em…" at bounding box center [441, 82] width 196 height 45
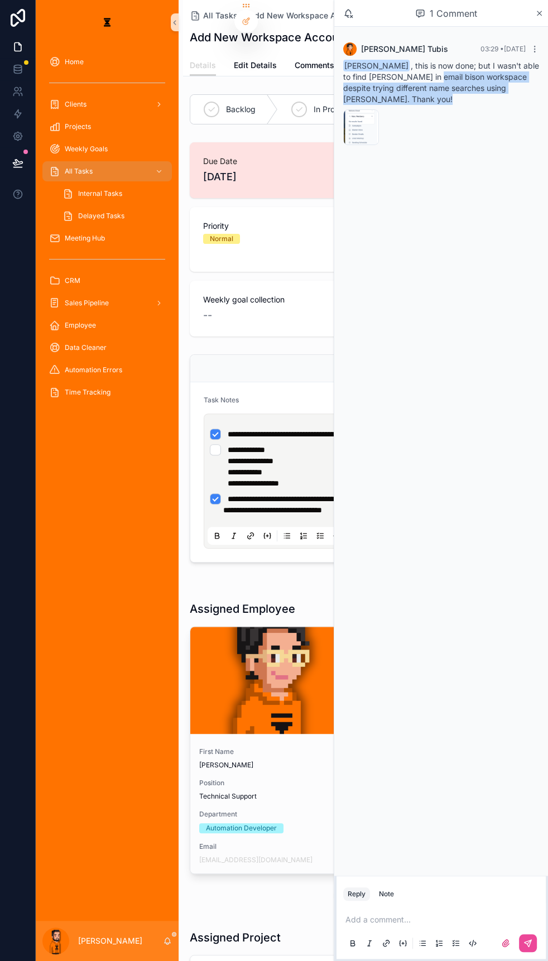
click at [444, 78] on span "[PERSON_NAME] , this is now done; but I wasn't able to find [PERSON_NAME] in em…" at bounding box center [441, 82] width 196 height 43
click at [378, 131] on div "image .png" at bounding box center [361, 137] width 35 height 13
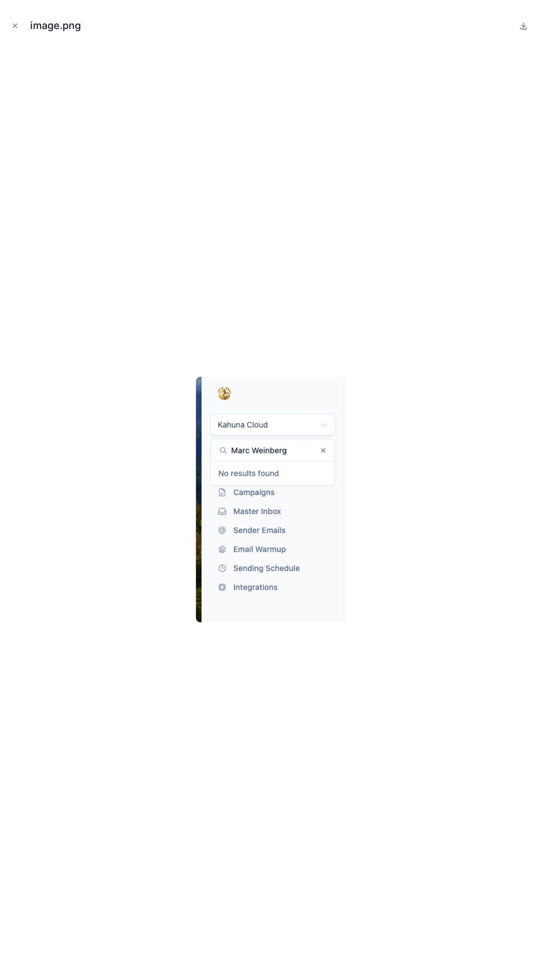
click at [450, 308] on div at bounding box center [274, 499] width 530 height 905
click at [16, 23] on icon "Close modal" at bounding box center [15, 26] width 8 height 8
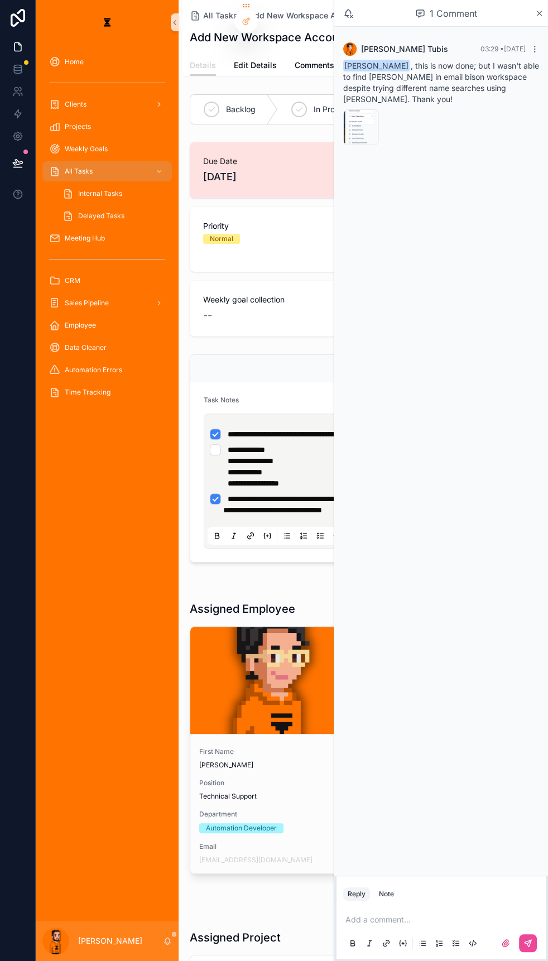
click at [415, 418] on div "Add a comment..." at bounding box center [441, 930] width 196 height 47
click at [415, 418] on p "scrollable content" at bounding box center [443, 919] width 196 height 11
click at [531, 418] on button "scrollable content" at bounding box center [528, 943] width 18 height 18
click at [314, 104] on span "In Process" at bounding box center [333, 109] width 38 height 11
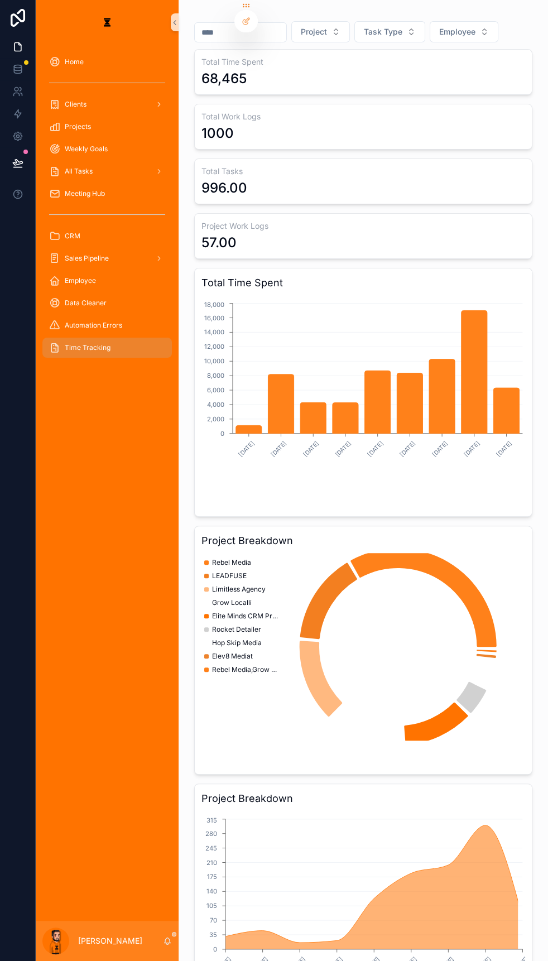
click at [153, 418] on div "[PERSON_NAME]" at bounding box center [107, 941] width 143 height 40
click at [163, 418] on icon "scrollable content" at bounding box center [167, 940] width 9 height 9
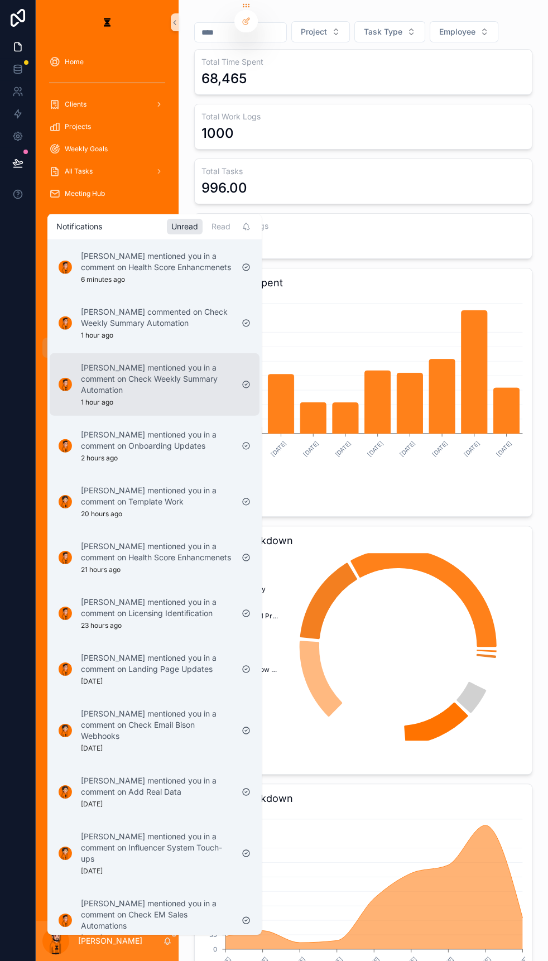
click at [176, 371] on p "[PERSON_NAME] mentioned you in a comment on Check Weekly Summary Automation" at bounding box center [157, 378] width 152 height 33
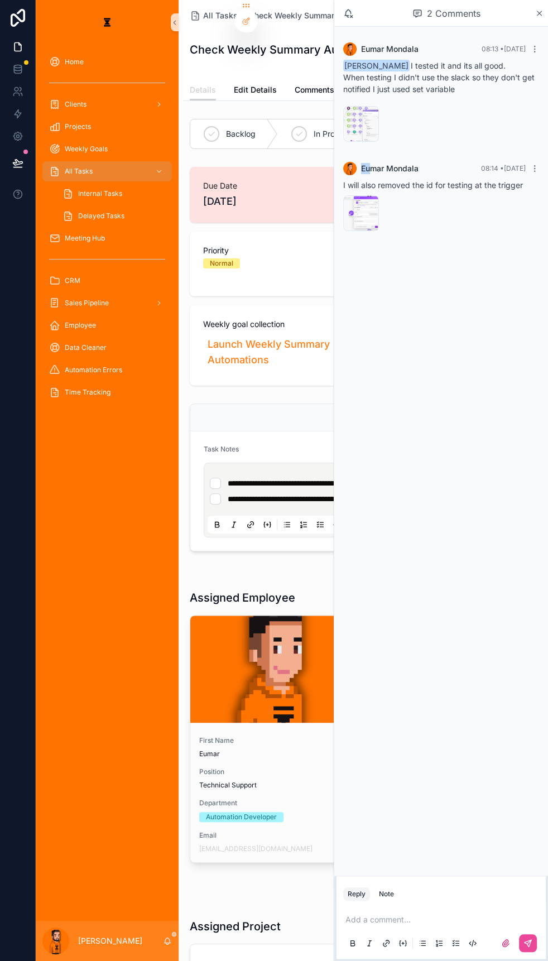
drag, startPoint x: 376, startPoint y: 104, endPoint x: 391, endPoint y: 155, distance: 52.8
click at [391, 155] on div "[PERSON_NAME] 08:13 • [DATE] [PERSON_NAME] I tested it and its all good. When t…" at bounding box center [441, 139] width 214 height 224
click at [163, 418] on icon "scrollable content" at bounding box center [167, 940] width 9 height 9
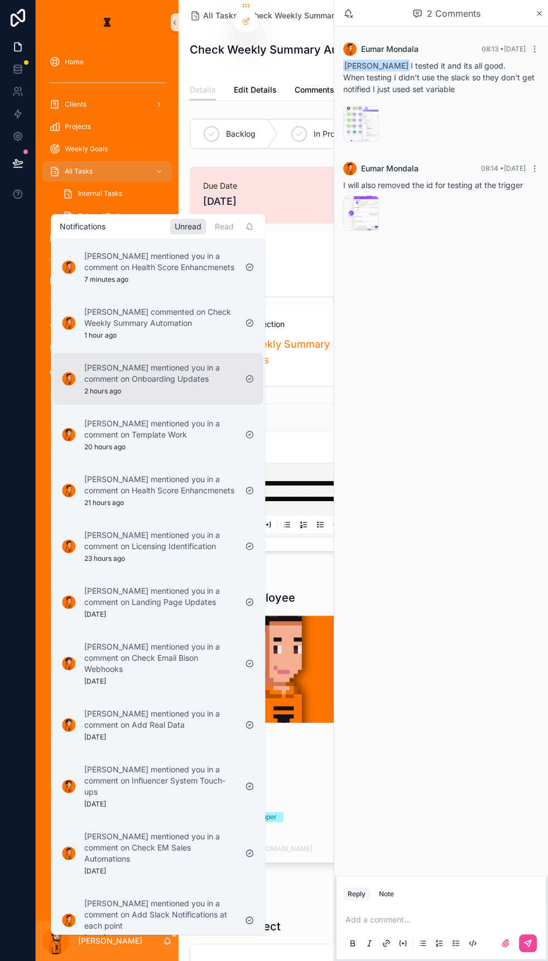
click at [177, 362] on p "[PERSON_NAME] mentioned you in a comment on Onboarding Updates" at bounding box center [160, 373] width 152 height 22
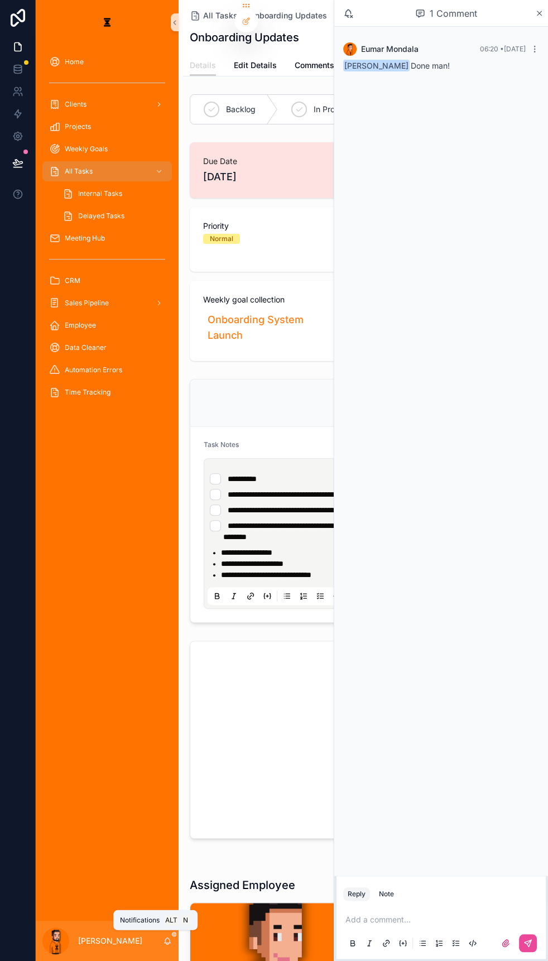
click at [142, 418] on div "[PERSON_NAME]" at bounding box center [107, 941] width 143 height 40
click at [165, 418] on icon "scrollable content" at bounding box center [168, 939] width 6 height 5
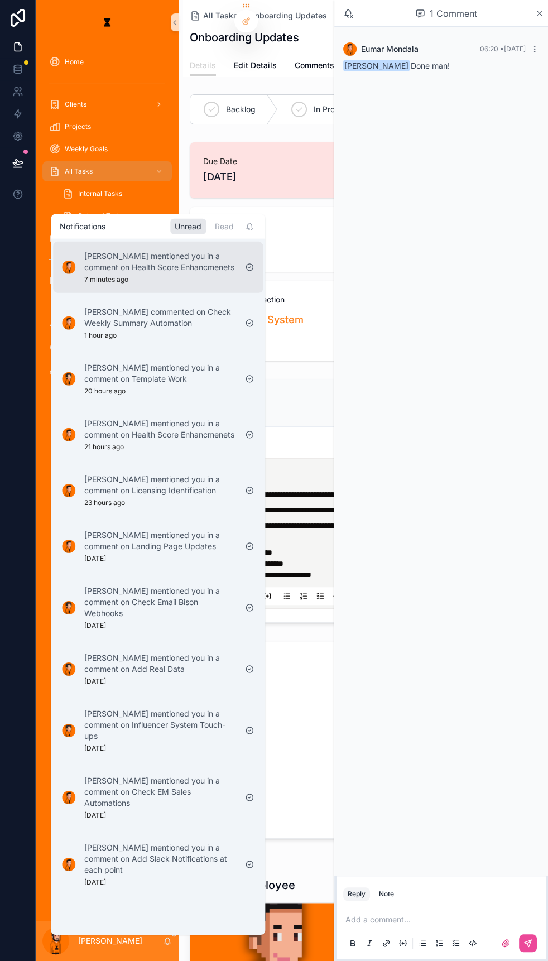
click at [162, 272] on p "[PERSON_NAME] mentioned you in a comment on Health Score Enhancmenets" at bounding box center [160, 261] width 152 height 22
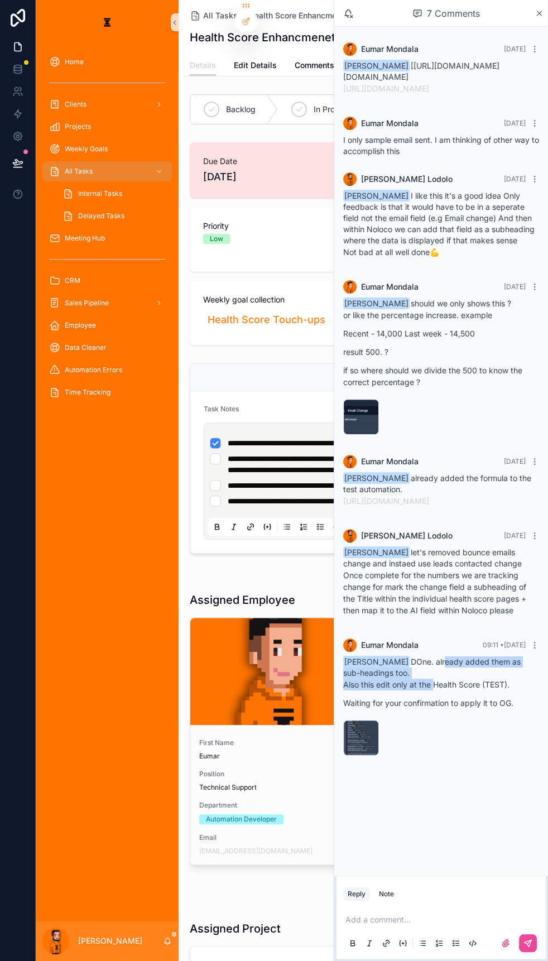
drag, startPoint x: 437, startPoint y: 628, endPoint x: 448, endPoint y: 652, distance: 26.5
click at [448, 418] on div "[PERSON_NAME] DOne. already added them as sub-headings too. Also this edit only…" at bounding box center [441, 682] width 196 height 52
click at [448, 418] on p "Also this edit only at the Health Score (TEST)." at bounding box center [441, 685] width 196 height 12
click at [379, 418] on div "image .png" at bounding box center [361, 738] width 36 height 36
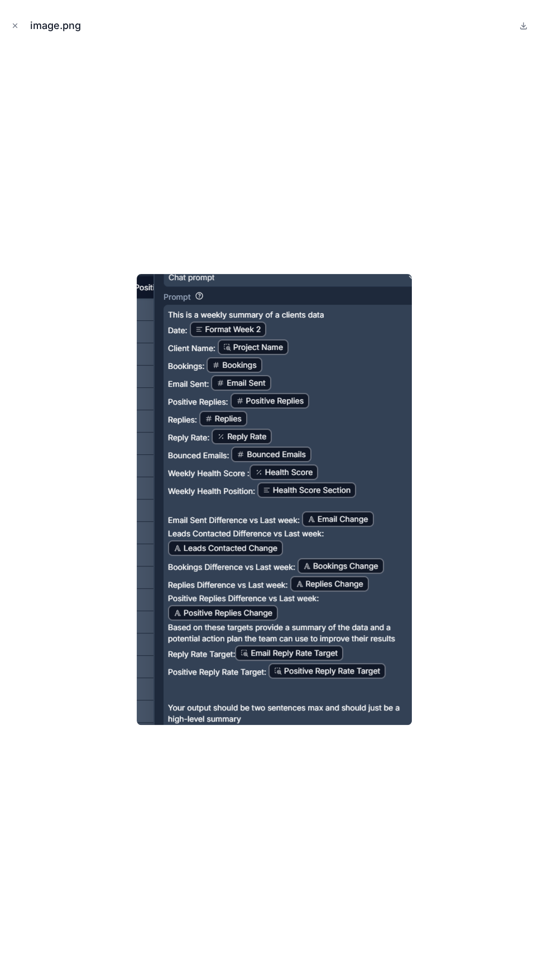
click at [422, 418] on div at bounding box center [274, 499] width 530 height 905
click at [15, 24] on icon "Close modal" at bounding box center [15, 26] width 4 height 4
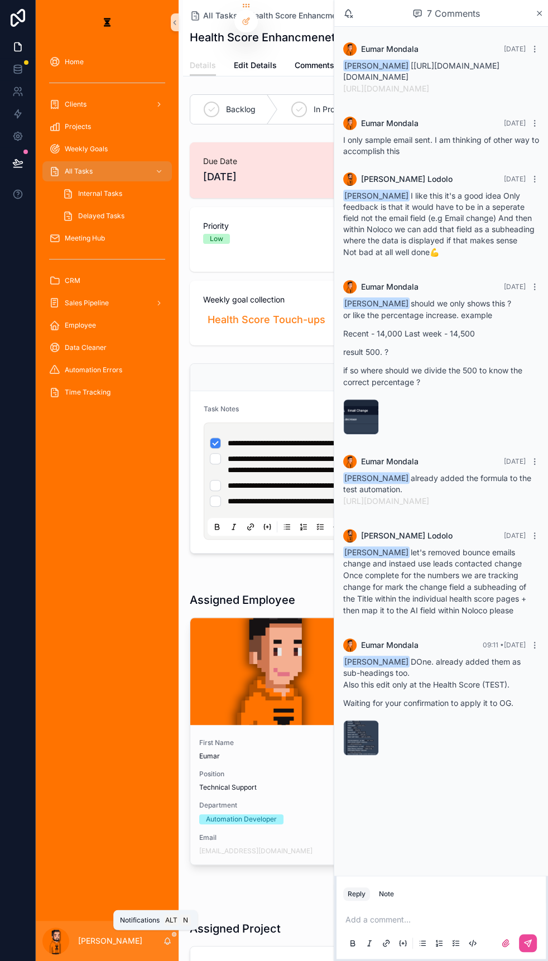
click at [163, 418] on icon "scrollable content" at bounding box center [167, 940] width 9 height 9
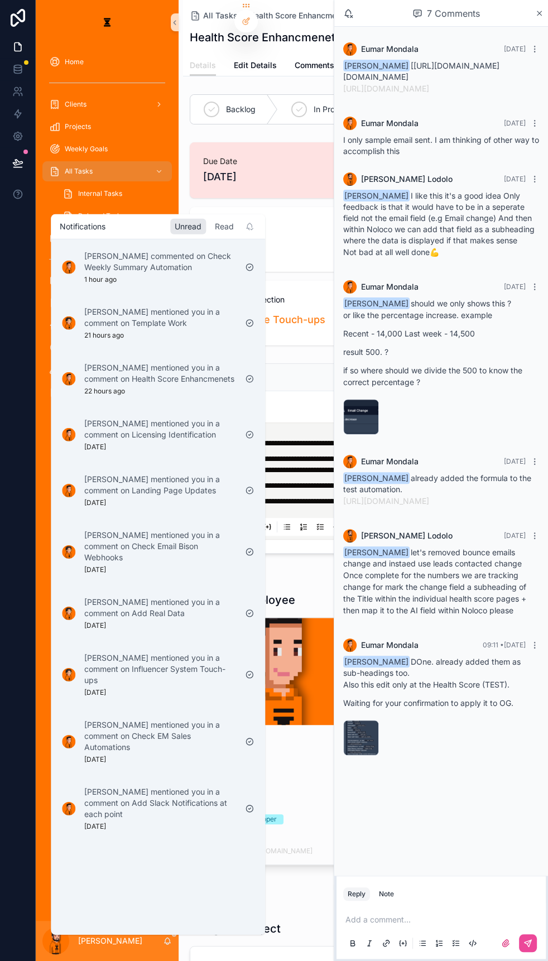
click at [210, 229] on div "Read" at bounding box center [224, 226] width 28 height 16
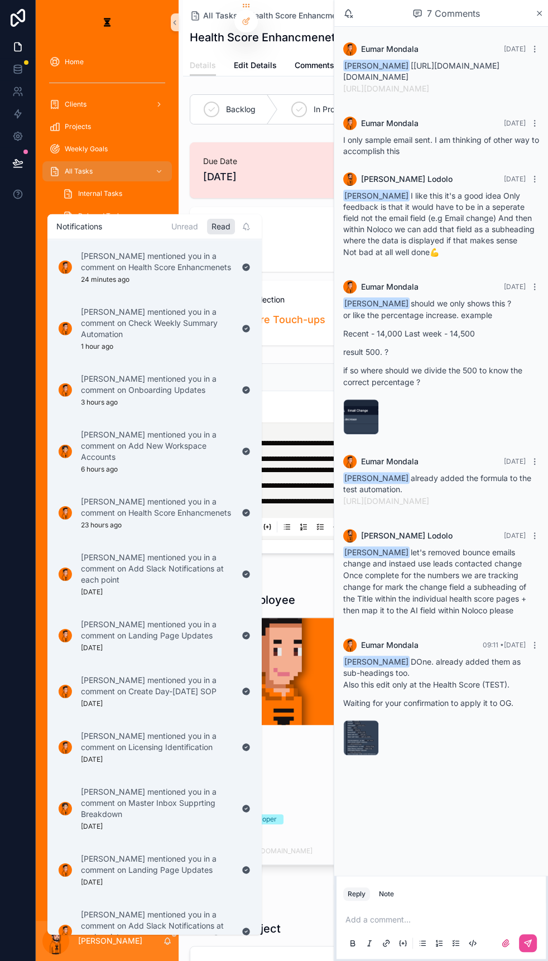
click at [170, 233] on div "Notifications Unread Read" at bounding box center [154, 226] width 214 height 25
click at [169, 230] on div "Unread" at bounding box center [185, 226] width 36 height 16
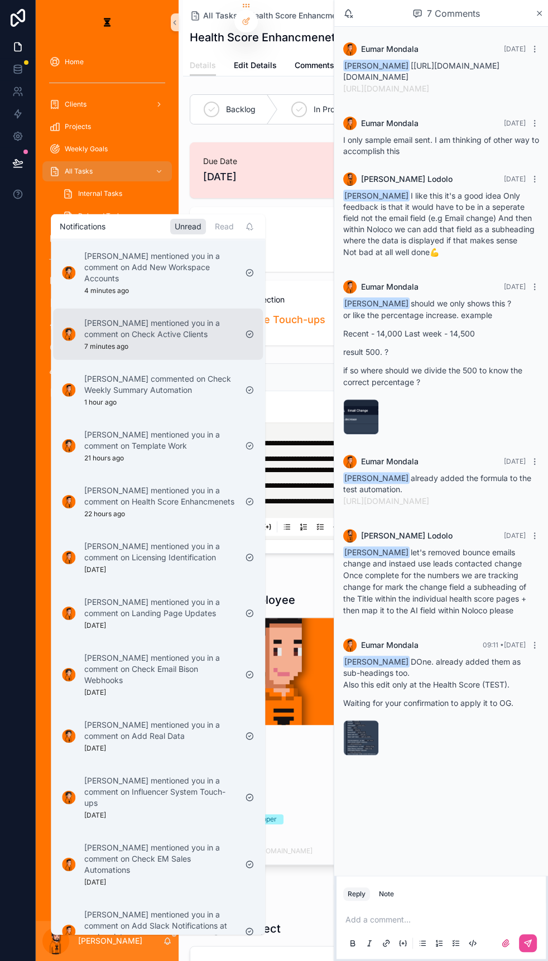
click at [176, 317] on p "[PERSON_NAME] mentioned you in a comment on Check Active Clients" at bounding box center [160, 328] width 152 height 22
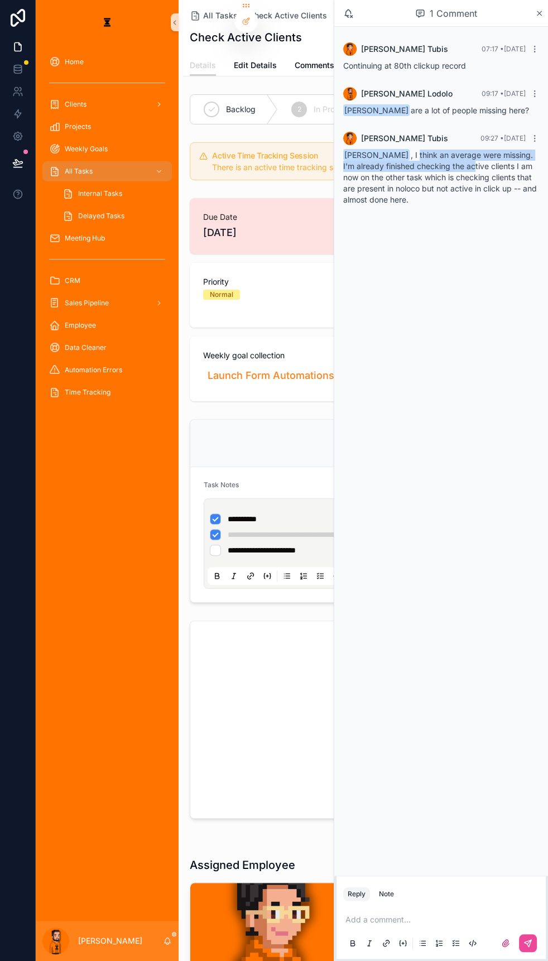
drag, startPoint x: 416, startPoint y: 135, endPoint x: 472, endPoint y: 148, distance: 57.8
click at [472, 150] on span "[PERSON_NAME] , I think an average were missing. I'm already finished checking …" at bounding box center [440, 177] width 194 height 54
click at [473, 150] on span "[PERSON_NAME] , I think an average were missing. I'm already finished checking …" at bounding box center [440, 177] width 194 height 54
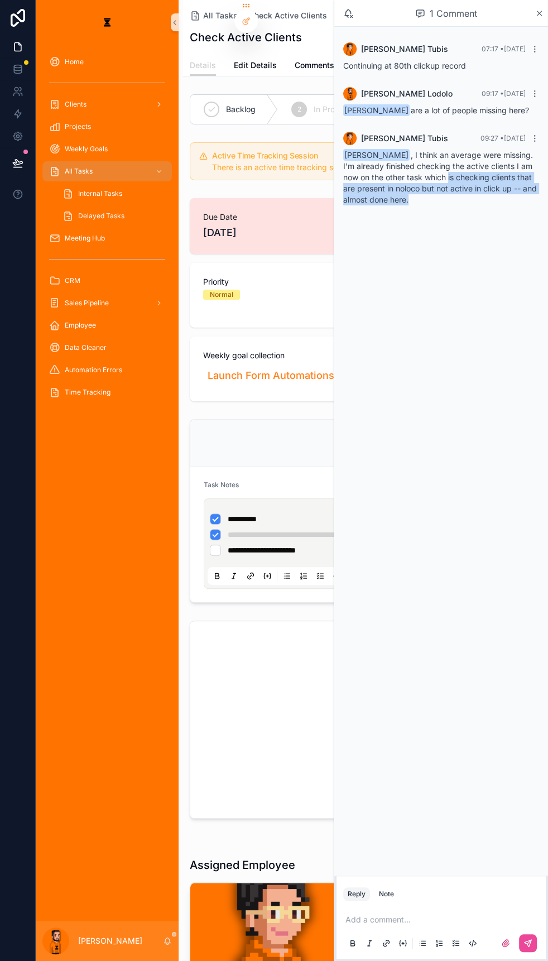
drag, startPoint x: 464, startPoint y: 170, endPoint x: 447, endPoint y: 156, distance: 21.8
click at [447, 156] on div "[PERSON_NAME] , I think an average were missing. I'm already finished checking …" at bounding box center [441, 178] width 196 height 56
click at [447, 159] on div "[PERSON_NAME] , I think an average were missing. I'm already finished checking …" at bounding box center [441, 178] width 196 height 56
click at [408, 418] on p "scrollable content" at bounding box center [443, 919] width 196 height 11
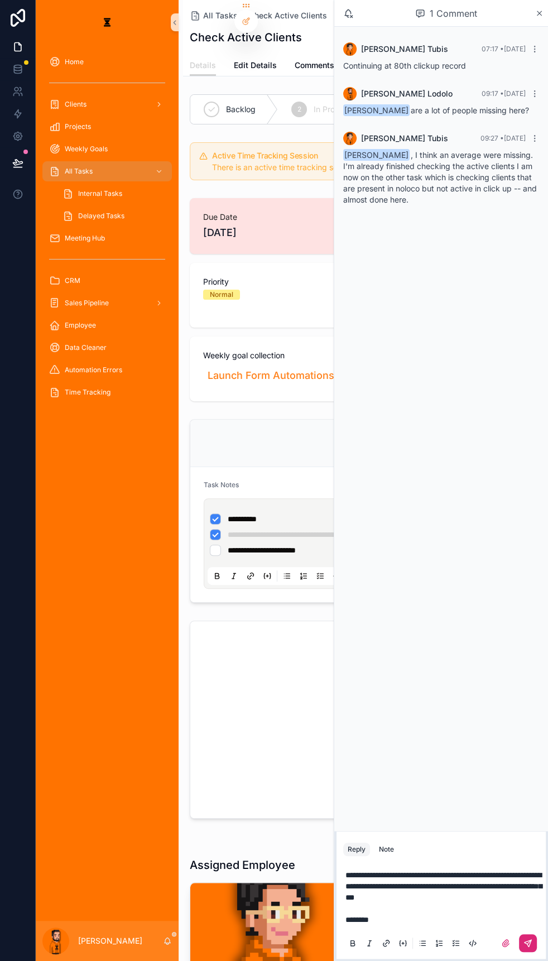
click at [524, 418] on button "scrollable content" at bounding box center [528, 943] width 18 height 18
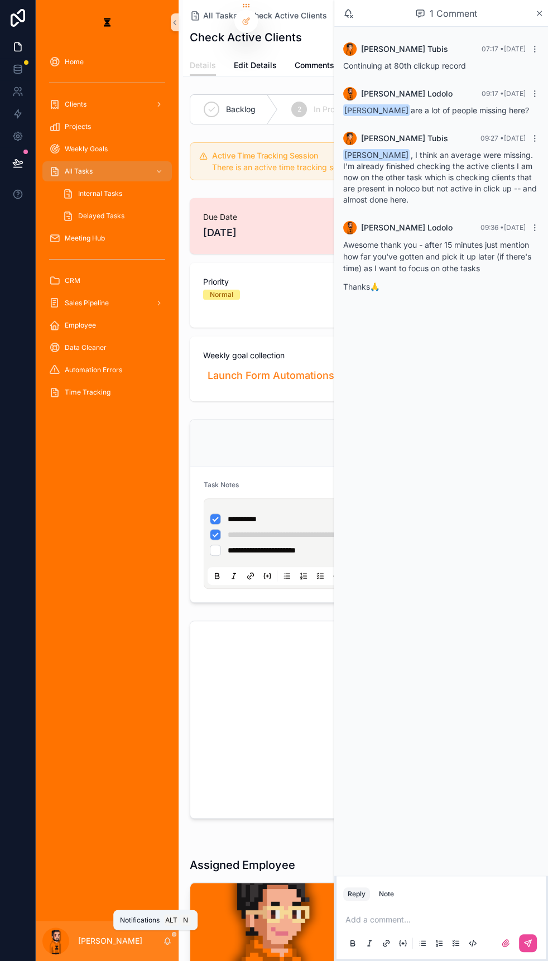
click at [163, 418] on icon "scrollable content" at bounding box center [167, 940] width 9 height 9
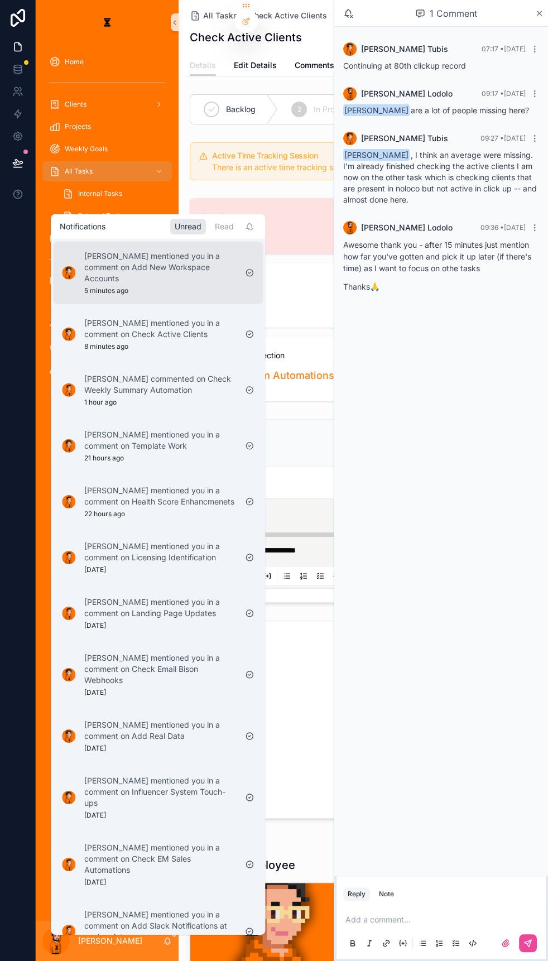
click at [159, 272] on p "[PERSON_NAME] mentioned you in a comment on Add New Workspace Accounts" at bounding box center [160, 266] width 152 height 33
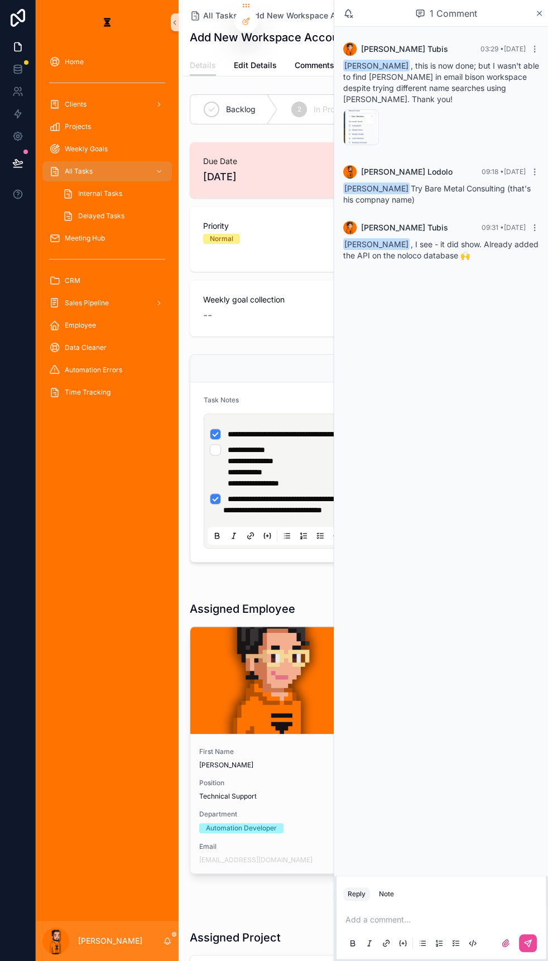
click at [396, 418] on p "scrollable content" at bounding box center [443, 919] width 196 height 11
click at [530, 418] on icon "scrollable content" at bounding box center [527, 943] width 9 height 9
click at [544, 8] on div "1 Comment" at bounding box center [441, 13] width 214 height 27
click at [543, 10] on icon "scrollable content" at bounding box center [539, 13] width 8 height 9
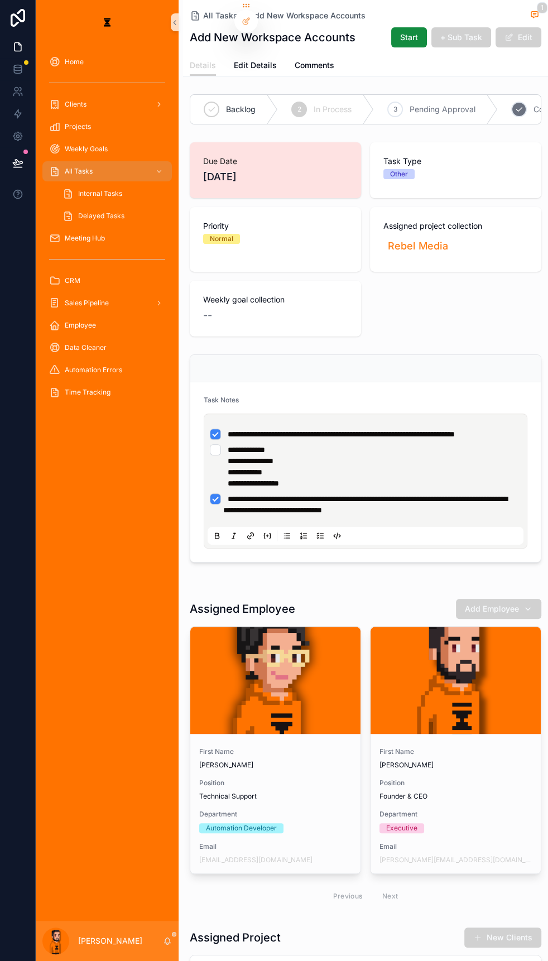
click at [533, 104] on span "Complete" at bounding box center [550, 109] width 35 height 11
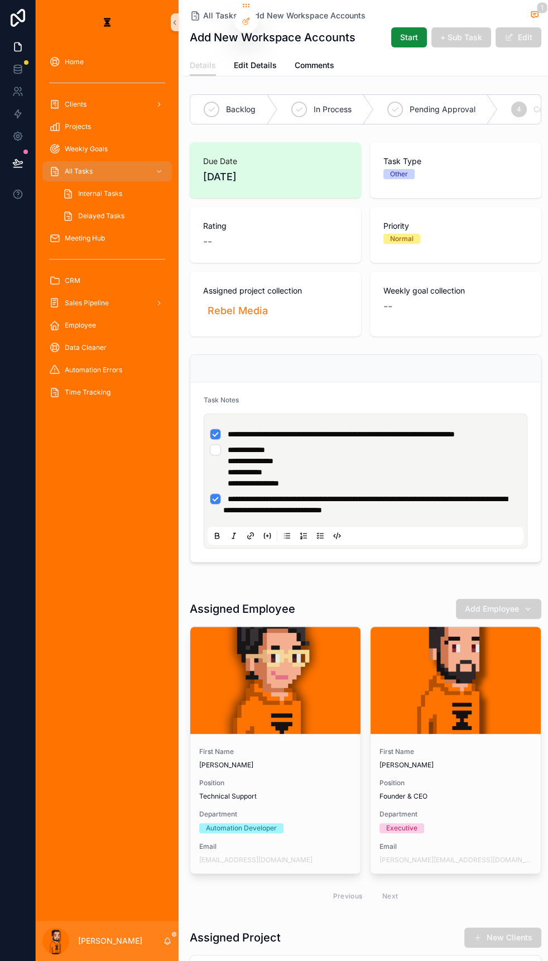
click at [163, 418] on icon "scrollable content" at bounding box center [167, 940] width 9 height 9
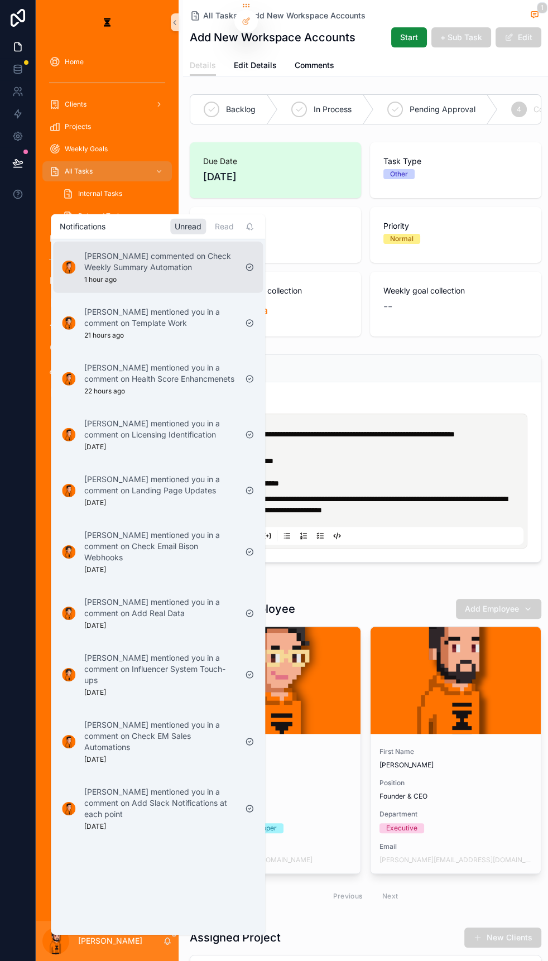
click at [166, 262] on p "[PERSON_NAME] commented on Check Weekly Summary Automation" at bounding box center [160, 261] width 152 height 22
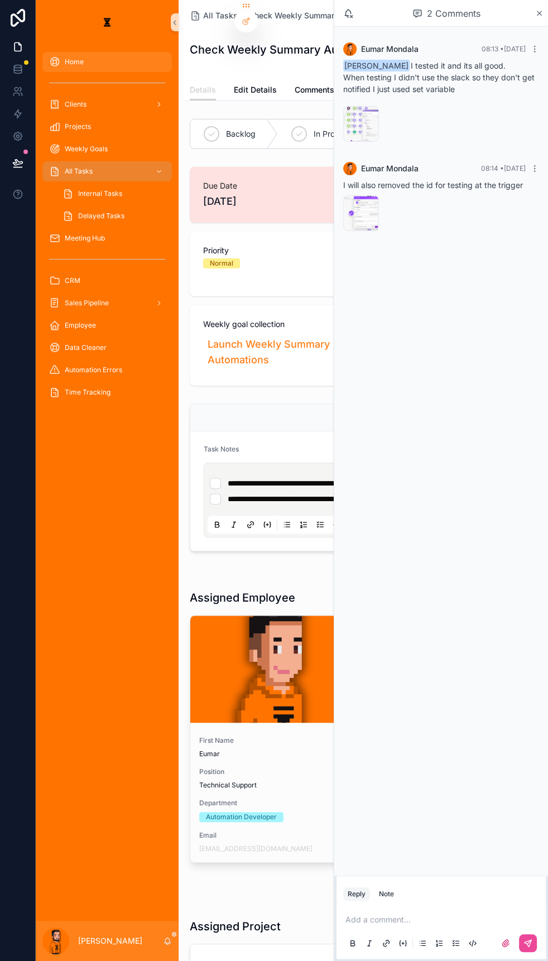
click at [100, 53] on div "Home" at bounding box center [107, 62] width 116 height 18
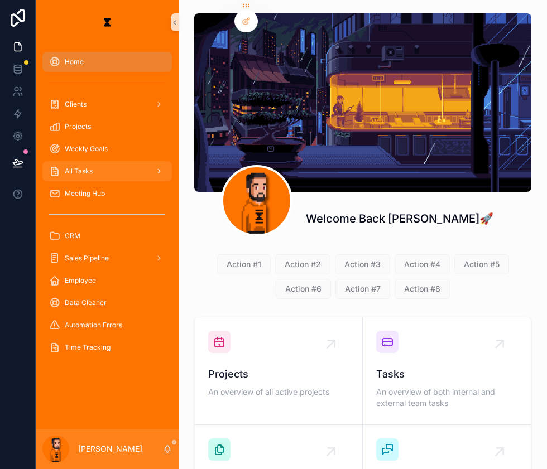
click at [115, 162] on div "All Tasks" at bounding box center [107, 171] width 116 height 18
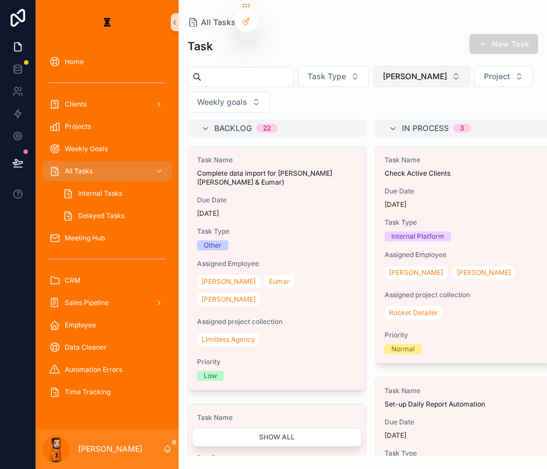
click at [381, 70] on button "[PERSON_NAME]" at bounding box center [421, 76] width 97 height 21
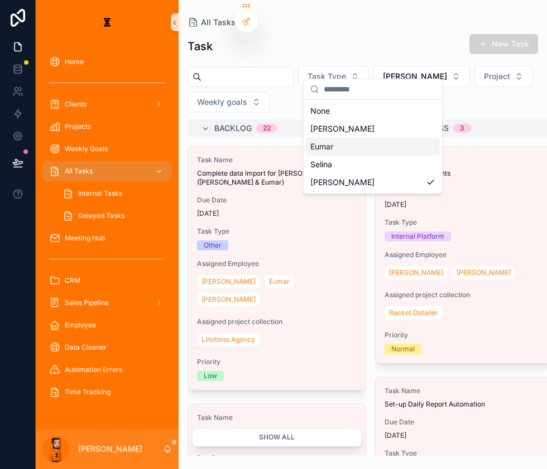
click at [335, 144] on div "Eumar" at bounding box center [373, 147] width 134 height 18
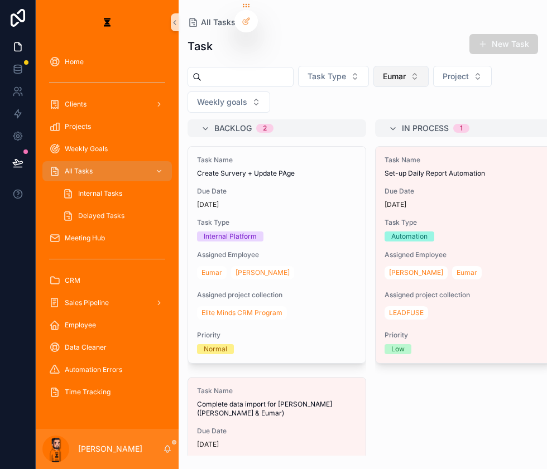
click at [383, 71] on span "Eumar" at bounding box center [394, 76] width 23 height 11
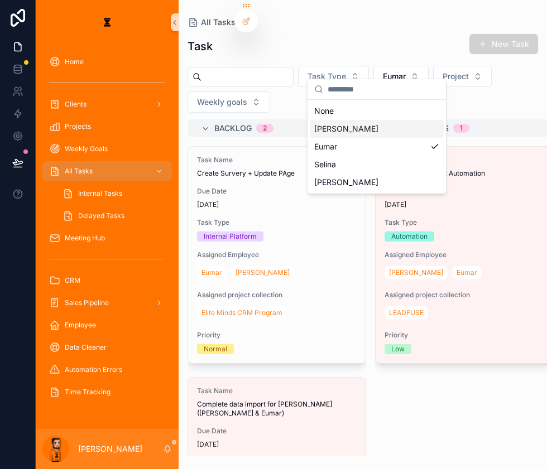
click at [357, 125] on div "[PERSON_NAME]" at bounding box center [377, 129] width 134 height 18
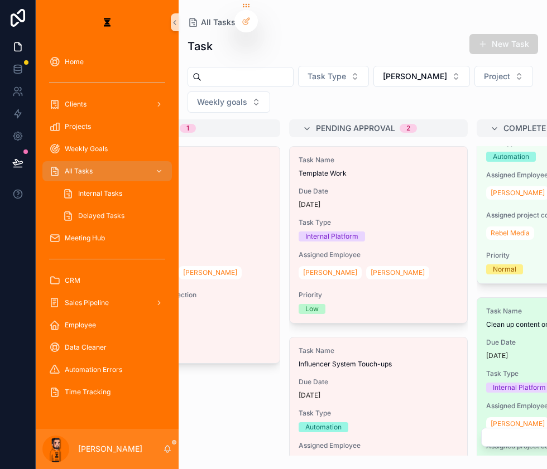
scroll to position [1014, 0]
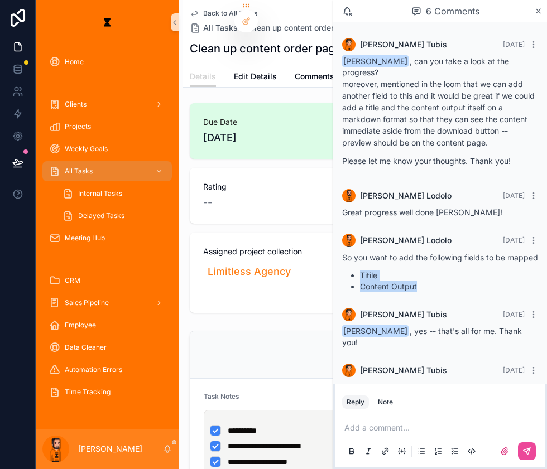
drag, startPoint x: 447, startPoint y: 254, endPoint x: 374, endPoint y: 240, distance: 73.9
click at [374, 270] on ul "Titile Content Output" at bounding box center [440, 281] width 196 height 22
click at [163, 418] on icon "scrollable content" at bounding box center [167, 449] width 9 height 9
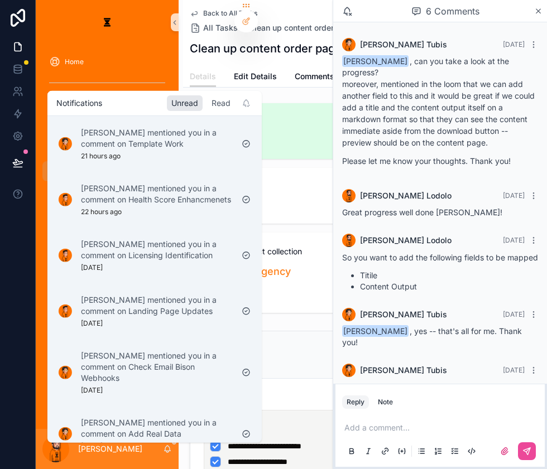
click at [207, 98] on div "Read" at bounding box center [221, 103] width 28 height 16
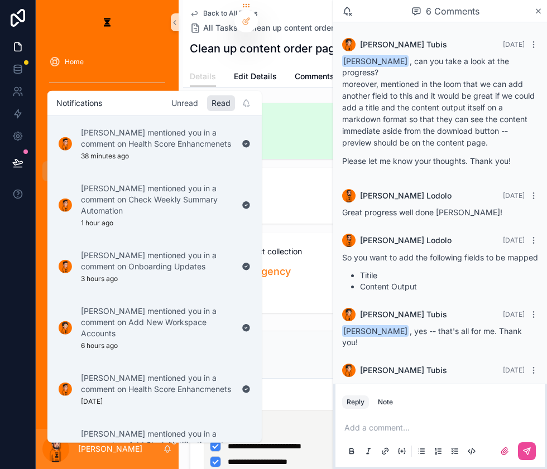
click at [167, 102] on div "Unread" at bounding box center [185, 103] width 36 height 16
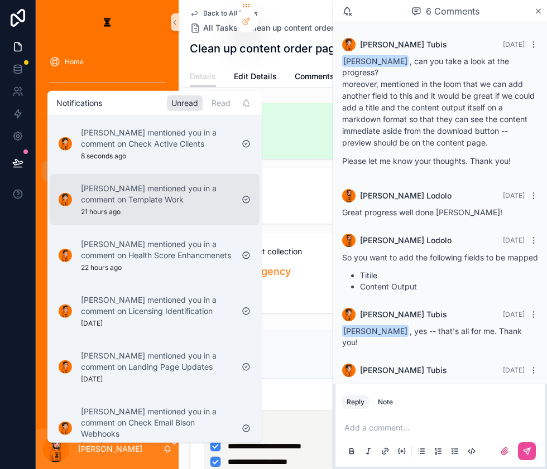
click at [163, 138] on div "[PERSON_NAME] mentioned you in a comment on Check Active Clients 8 seconds ago …" at bounding box center [154, 350] width 214 height 469
click at [163, 138] on p "[PERSON_NAME] mentioned you in a comment on Check Active Clients" at bounding box center [157, 138] width 152 height 22
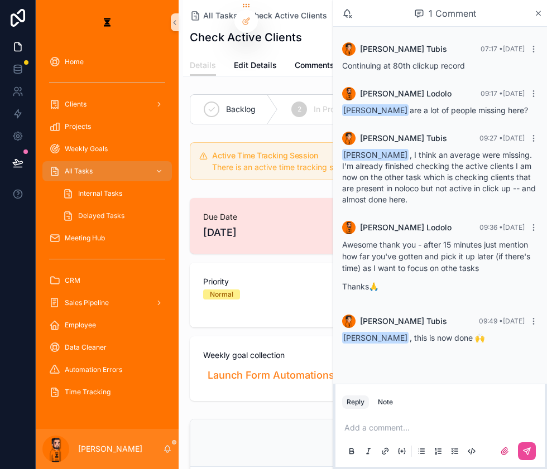
click at [430, 418] on p "scrollable content" at bounding box center [442, 427] width 196 height 11
drag, startPoint x: 509, startPoint y: 441, endPoint x: 530, endPoint y: 444, distance: 20.8
click at [530, 418] on div "scrollable content" at bounding box center [513, 451] width 45 height 18
click at [530, 418] on icon "scrollable content" at bounding box center [526, 451] width 9 height 9
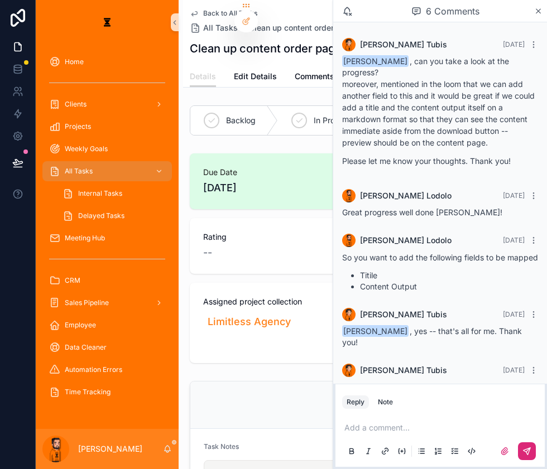
scroll to position [6, 0]
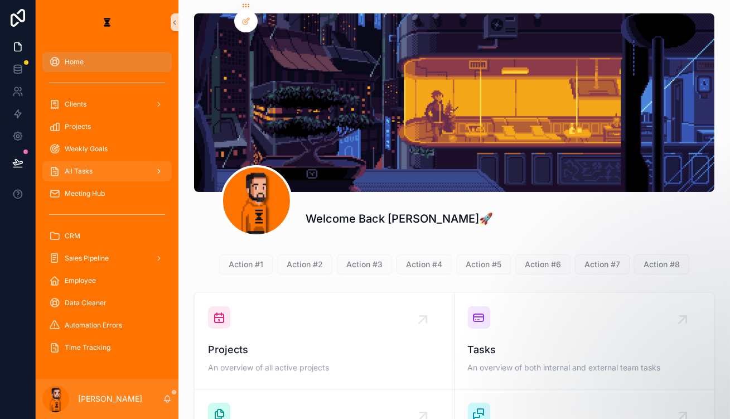
click at [102, 162] on div "All Tasks" at bounding box center [107, 171] width 116 height 18
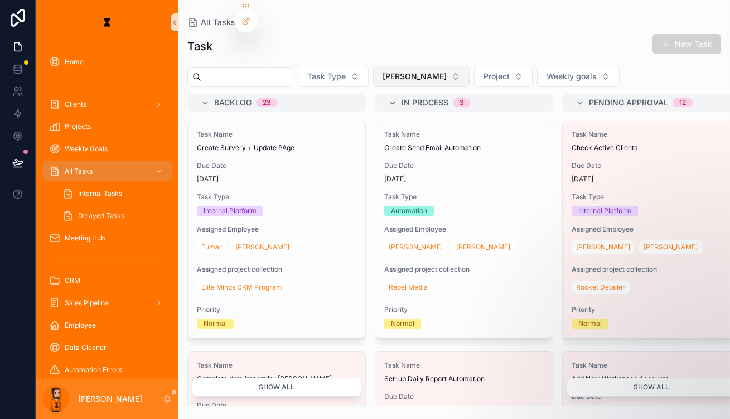
click at [382, 73] on button "[PERSON_NAME]" at bounding box center [421, 76] width 97 height 21
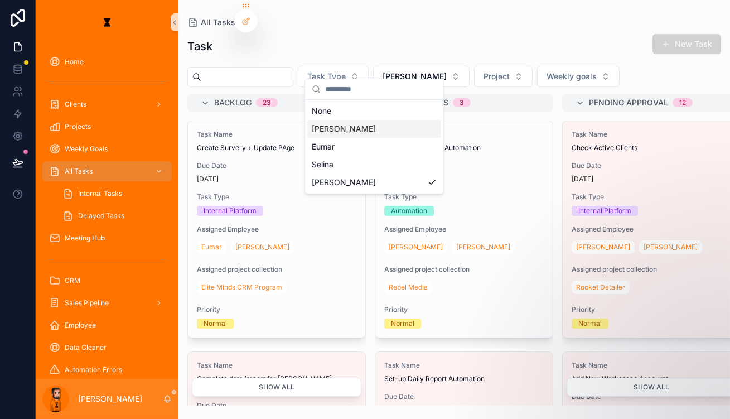
click at [336, 120] on div "[PERSON_NAME]" at bounding box center [374, 129] width 134 height 18
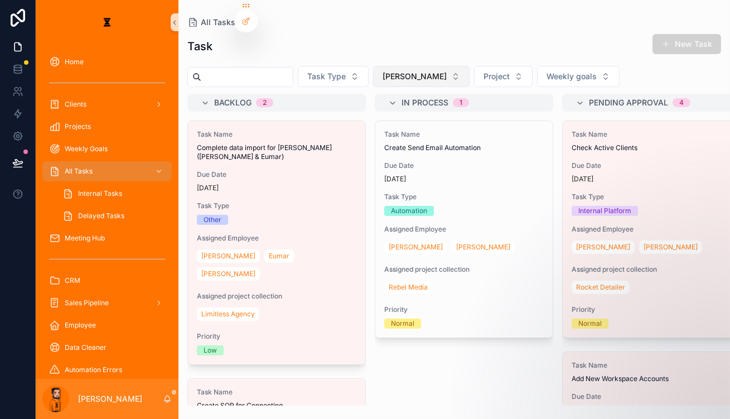
click at [383, 71] on span "[PERSON_NAME]" at bounding box center [415, 76] width 64 height 11
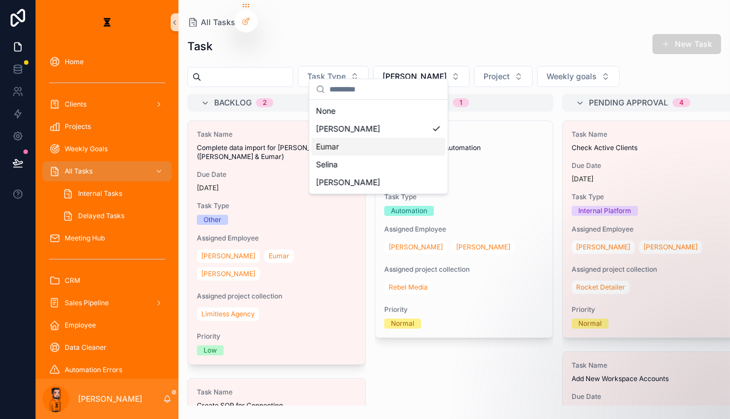
click at [368, 138] on div "Eumar" at bounding box center [379, 147] width 134 height 18
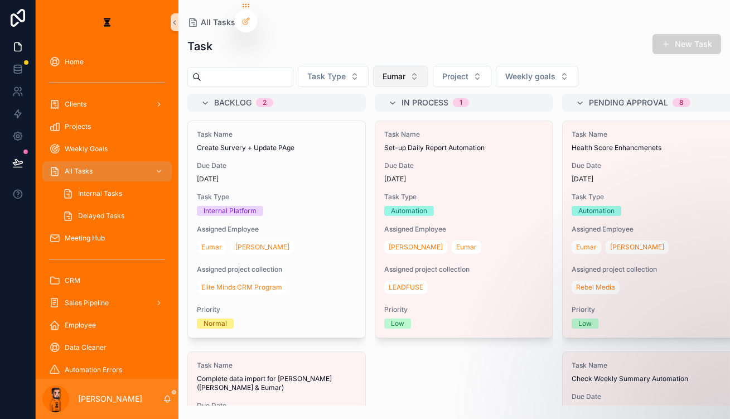
click at [397, 66] on button "Eumar" at bounding box center [400, 76] width 55 height 21
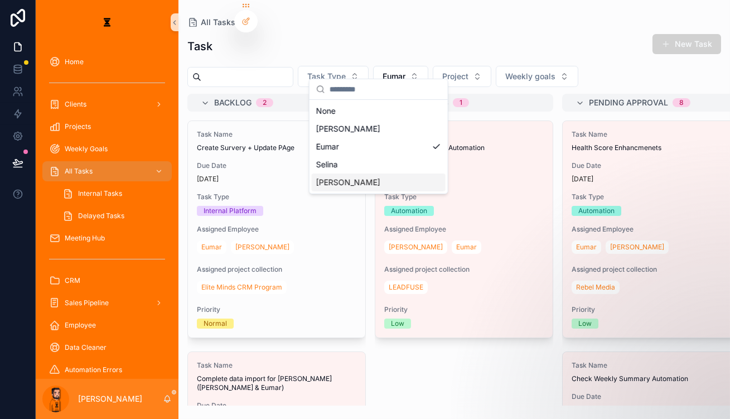
click at [379, 354] on div "Task Name Set-up Daily Report Automation Due Date 23 days ago Task Type Automat…" at bounding box center [464, 263] width 179 height 285
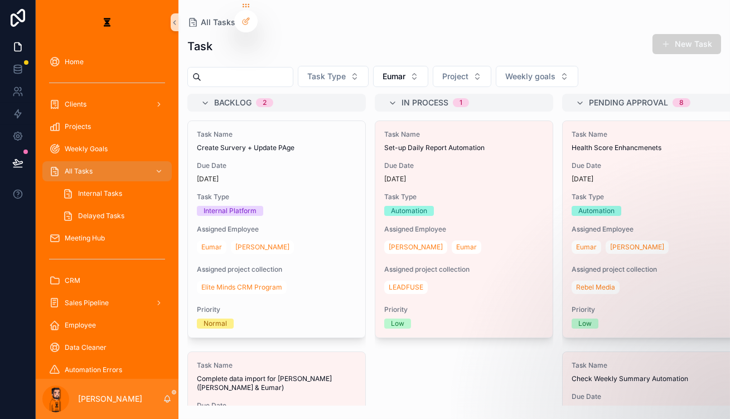
drag, startPoint x: 535, startPoint y: 142, endPoint x: 575, endPoint y: 147, distance: 39.9
click at [572, 161] on span "Due Date" at bounding box center [652, 165] width 160 height 9
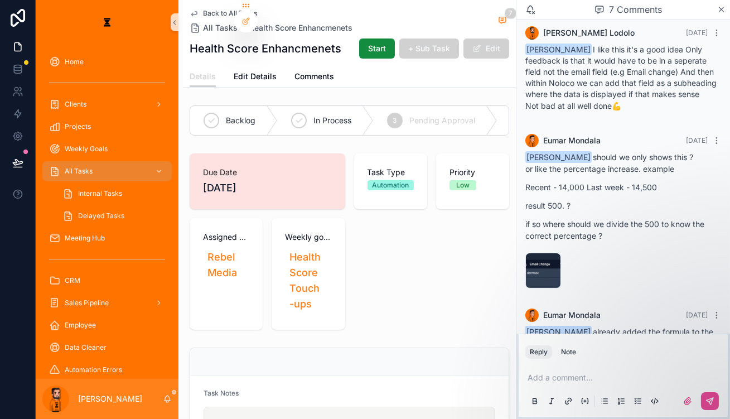
scroll to position [254, 0]
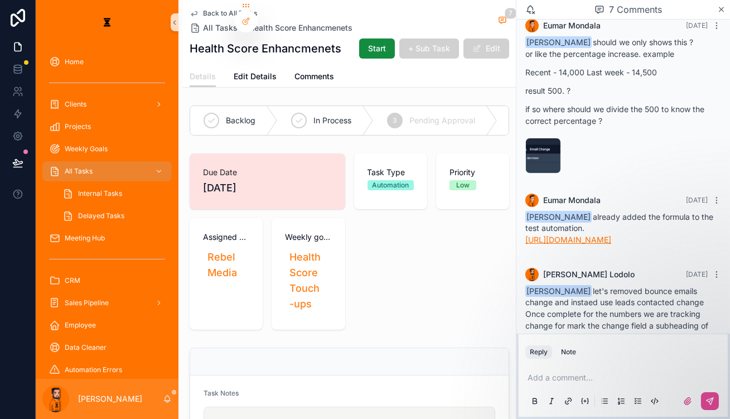
click at [597, 235] on link "[URL][DOMAIN_NAME]" at bounding box center [569, 239] width 86 height 9
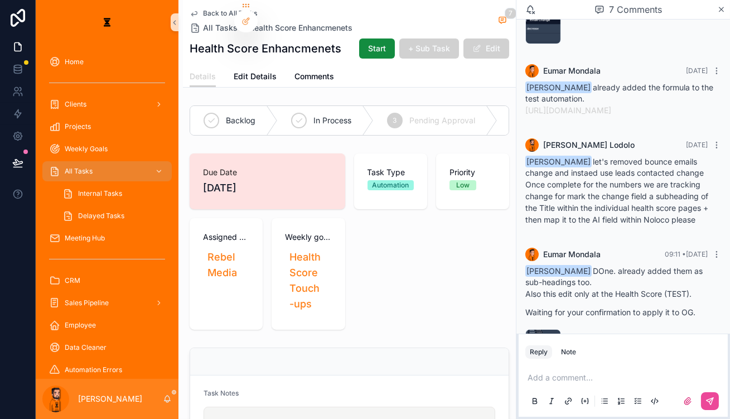
scroll to position [406, 0]
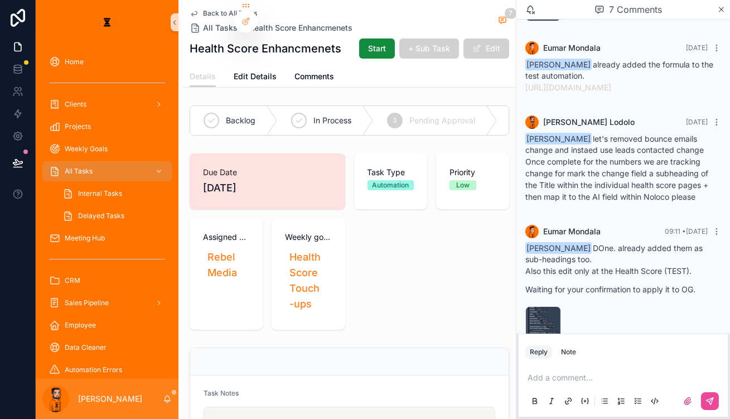
click at [580, 376] on p "scrollable content" at bounding box center [626, 377] width 196 height 11
click at [624, 376] on p "**********" at bounding box center [626, 377] width 196 height 11
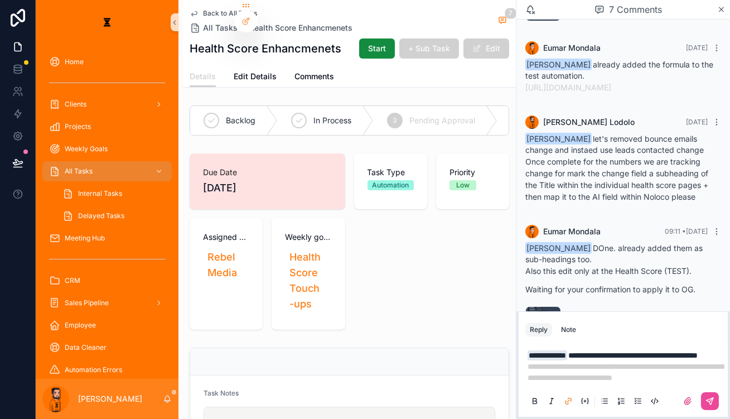
click at [640, 350] on p "**********" at bounding box center [626, 355] width 196 height 11
click at [711, 397] on icon "scrollable content" at bounding box center [710, 401] width 9 height 9
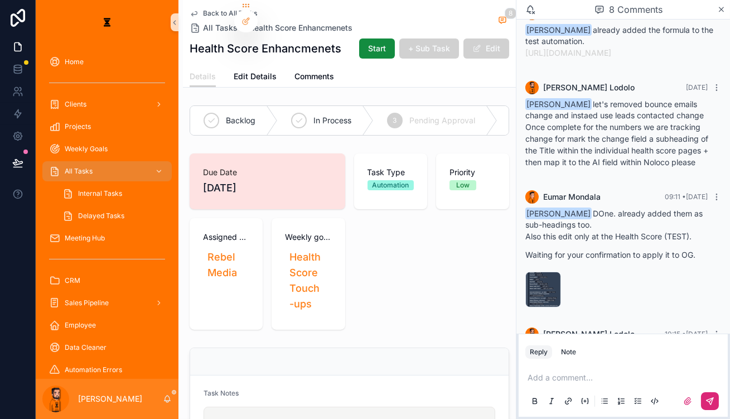
scroll to position [492, 0]
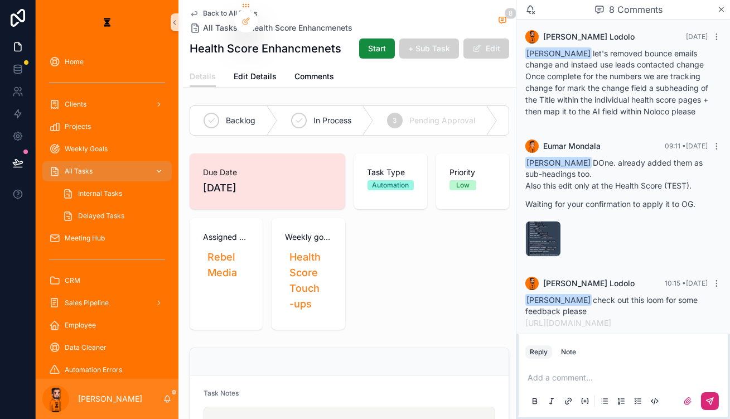
click at [93, 162] on div "All Tasks" at bounding box center [107, 171] width 116 height 18
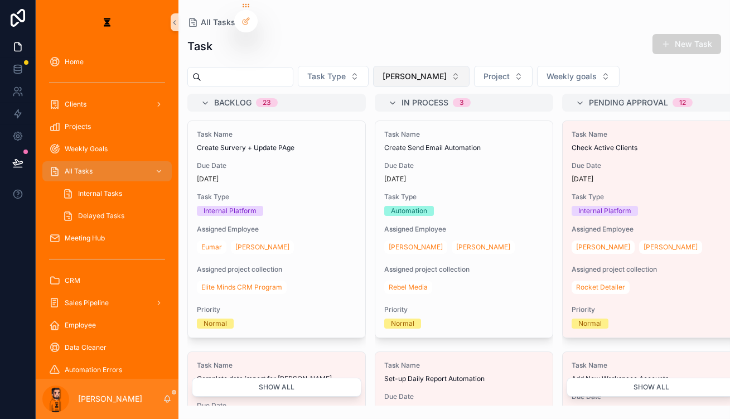
click at [394, 66] on button "[PERSON_NAME]" at bounding box center [421, 76] width 97 height 21
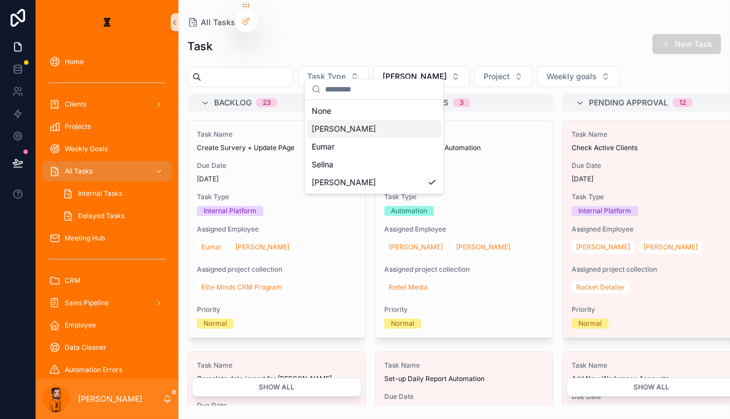
click at [345, 125] on div "[PERSON_NAME]" at bounding box center [374, 129] width 134 height 18
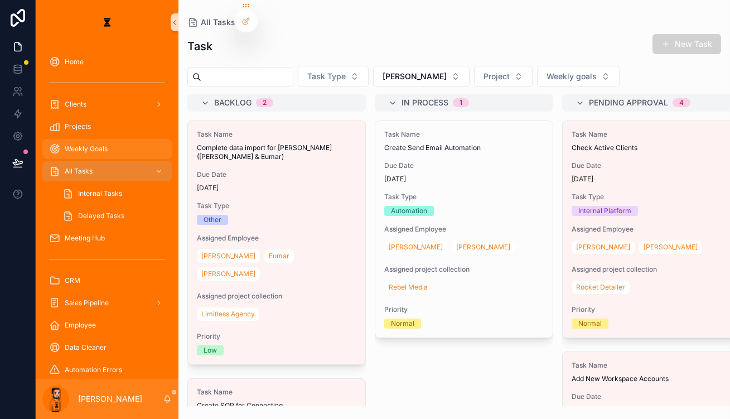
click at [109, 140] on div "Weekly Goals" at bounding box center [107, 149] width 116 height 18
